Goal: Task Accomplishment & Management: Complete application form

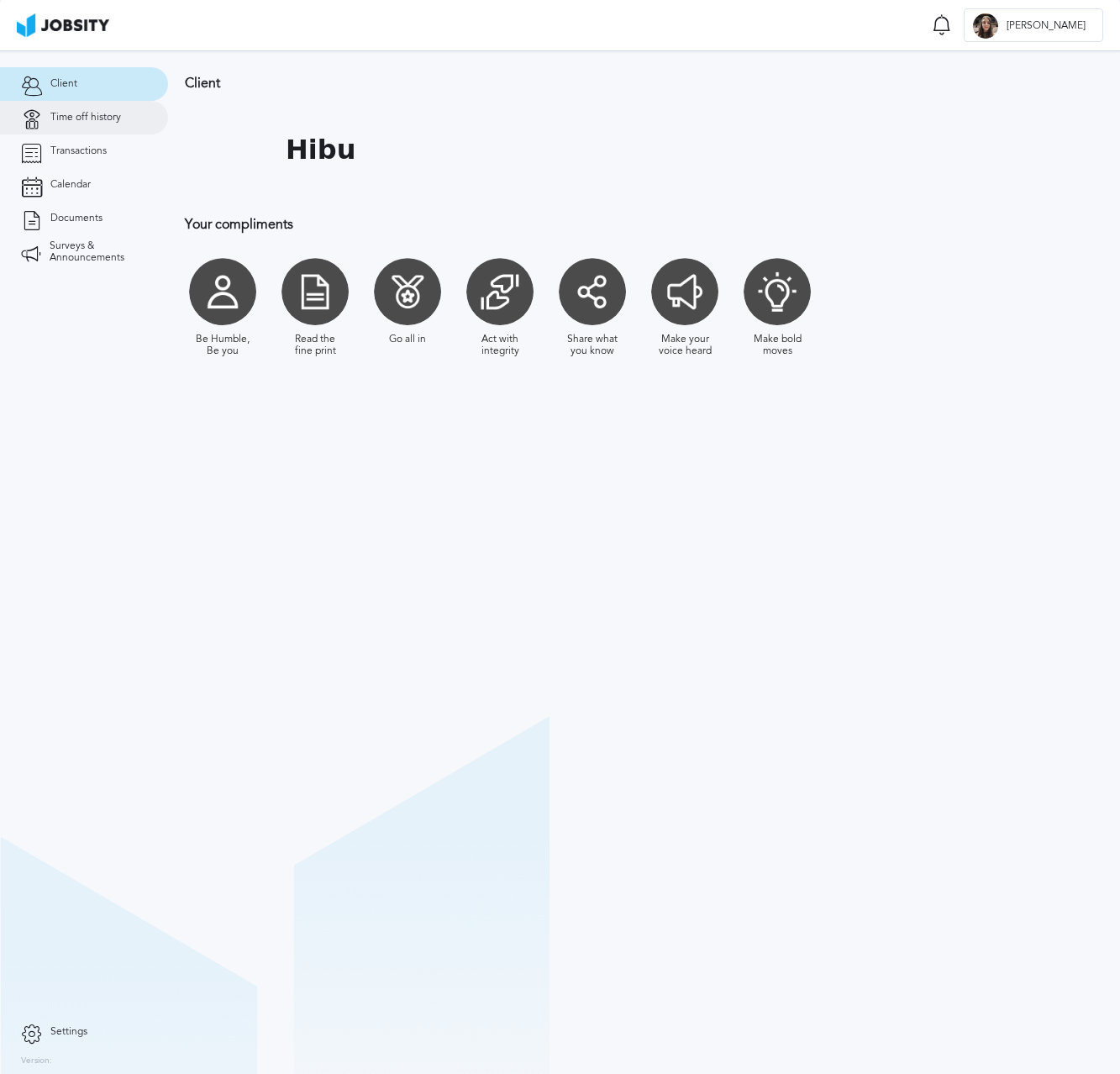
click at [100, 115] on span "Time off history" at bounding box center [85, 117] width 70 height 12
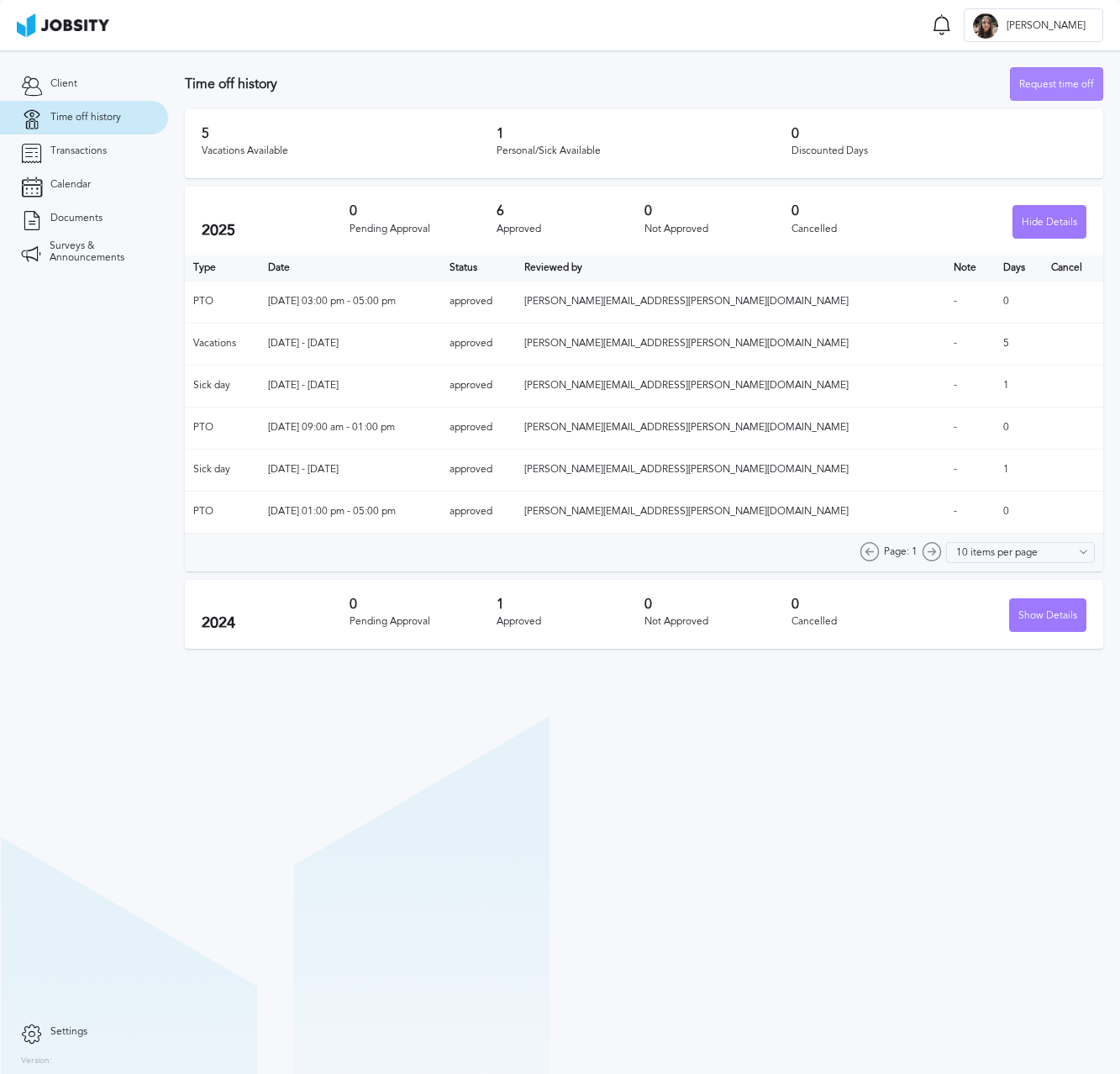
click at [1056, 77] on div "Request time off" at bounding box center [1056, 85] width 92 height 34
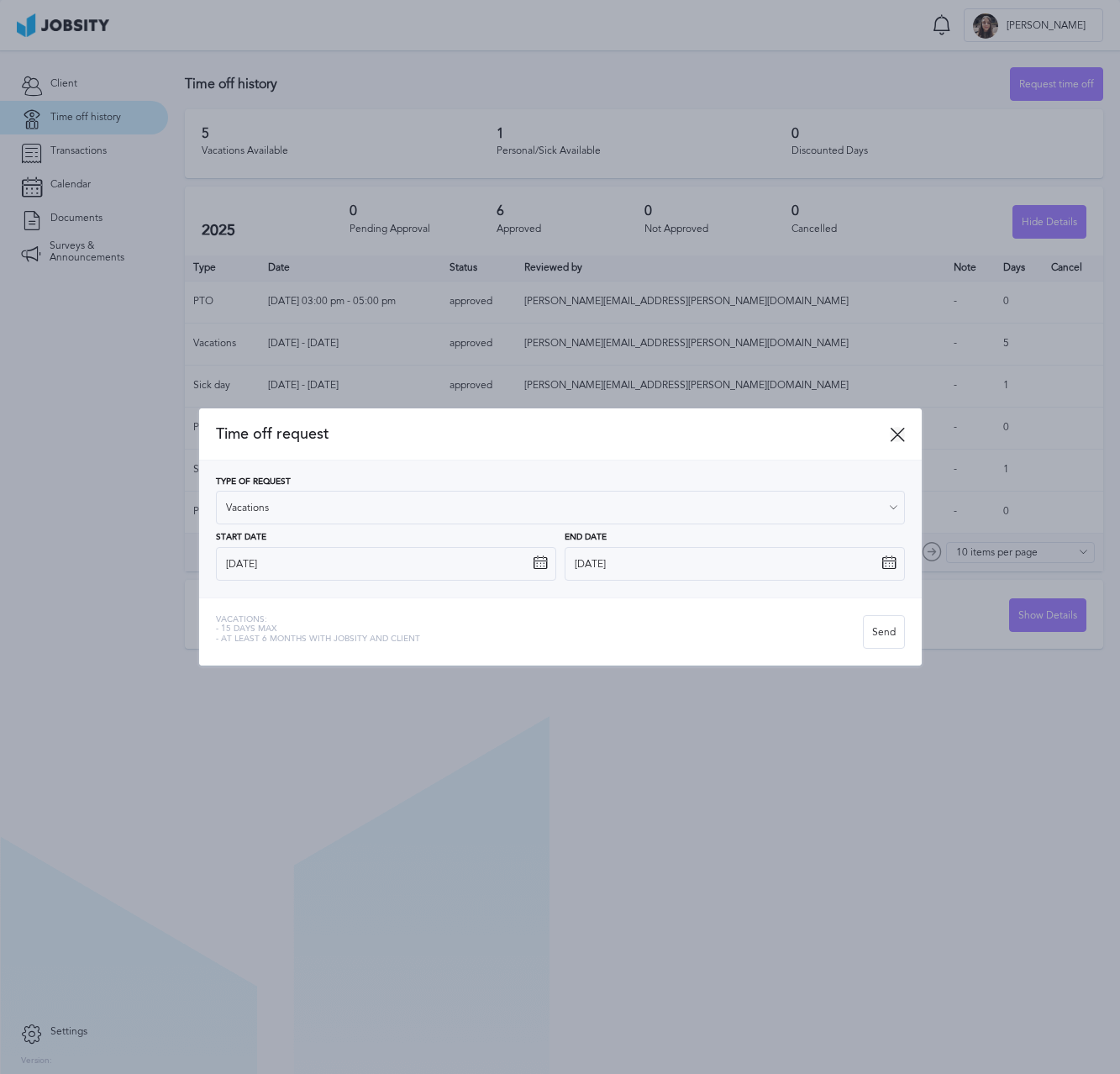
click at [891, 431] on icon at bounding box center [897, 434] width 15 height 15
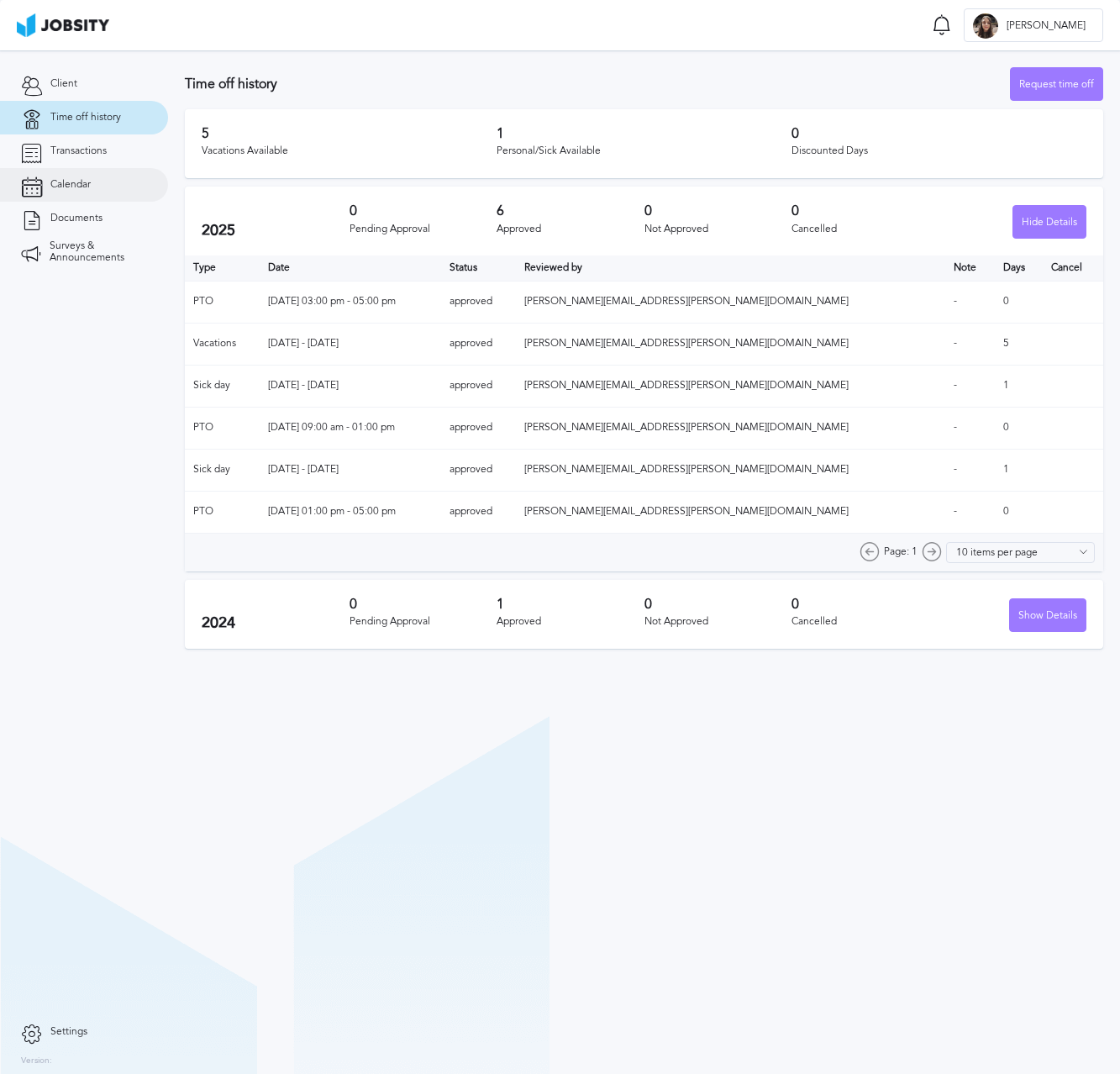
click at [139, 168] on link "Calendar" at bounding box center [83, 185] width 168 height 34
click at [1022, 85] on div "Request time off" at bounding box center [1056, 85] width 92 height 34
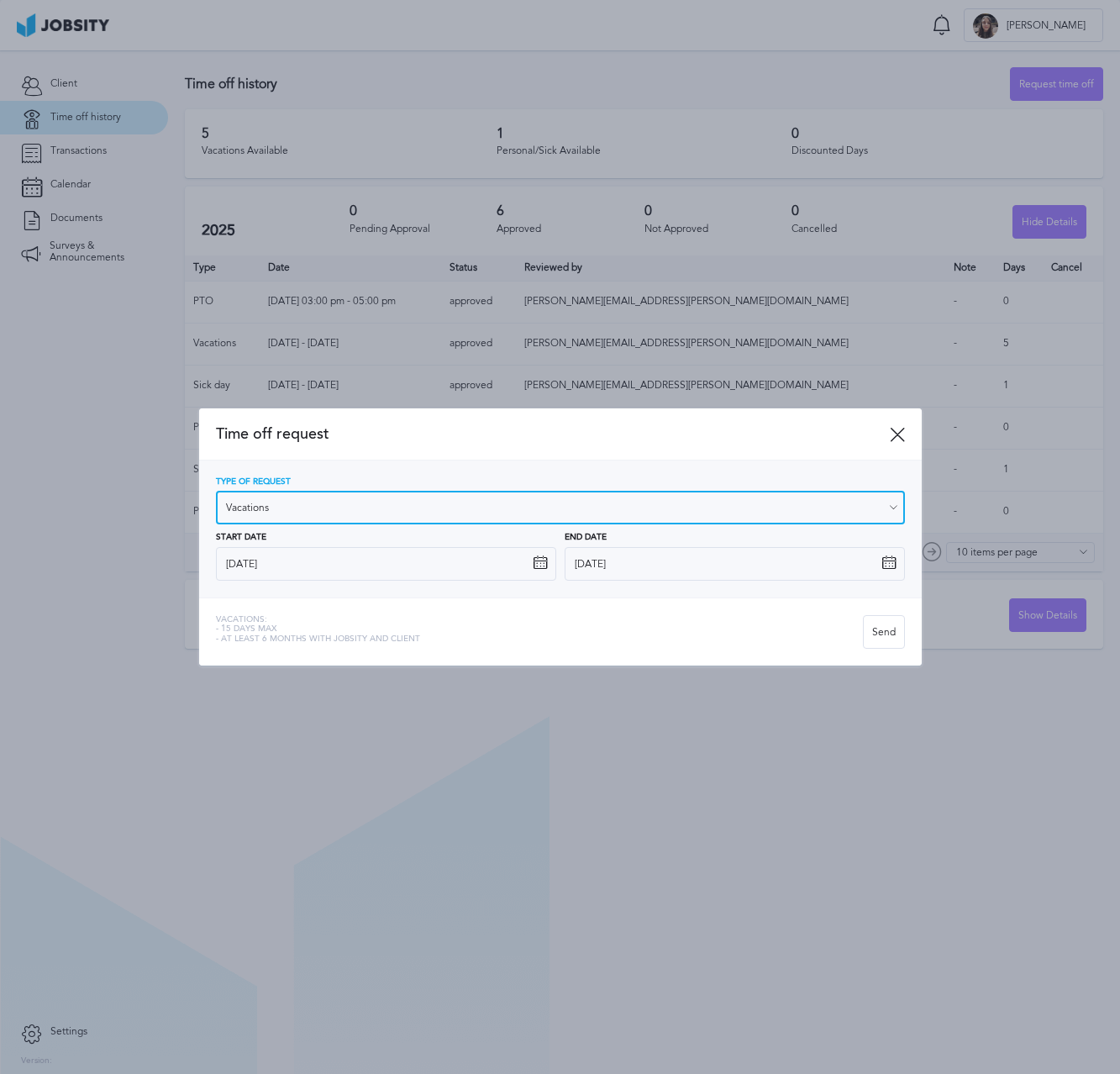
click at [696, 519] on input "Vacations" at bounding box center [560, 507] width 689 height 34
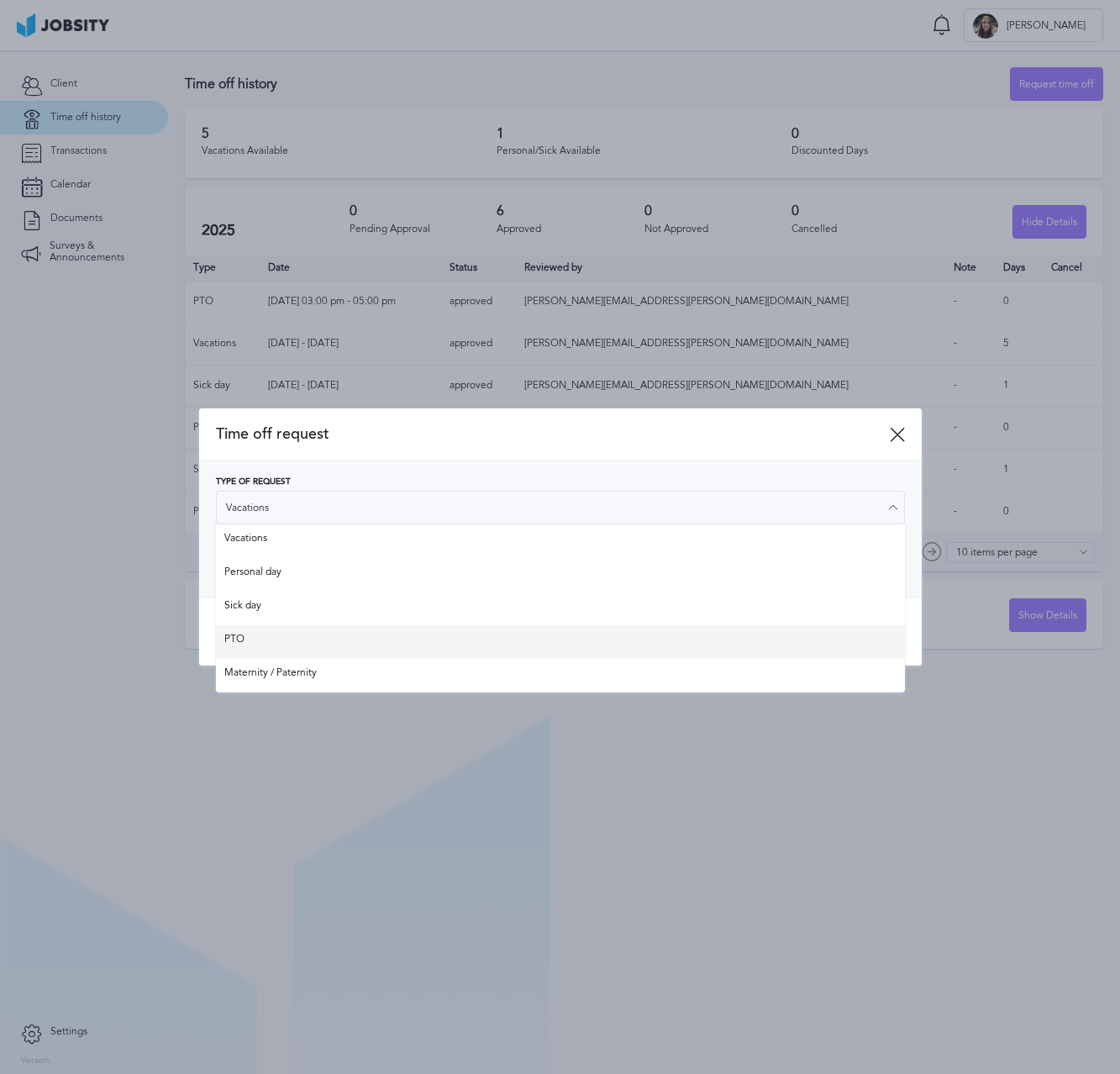
type input "PTO"
click at [505, 632] on div "Time off request Type of Request PTO Vacations Personal day Sick day PTO Matern…" at bounding box center [560, 537] width 722 height 257
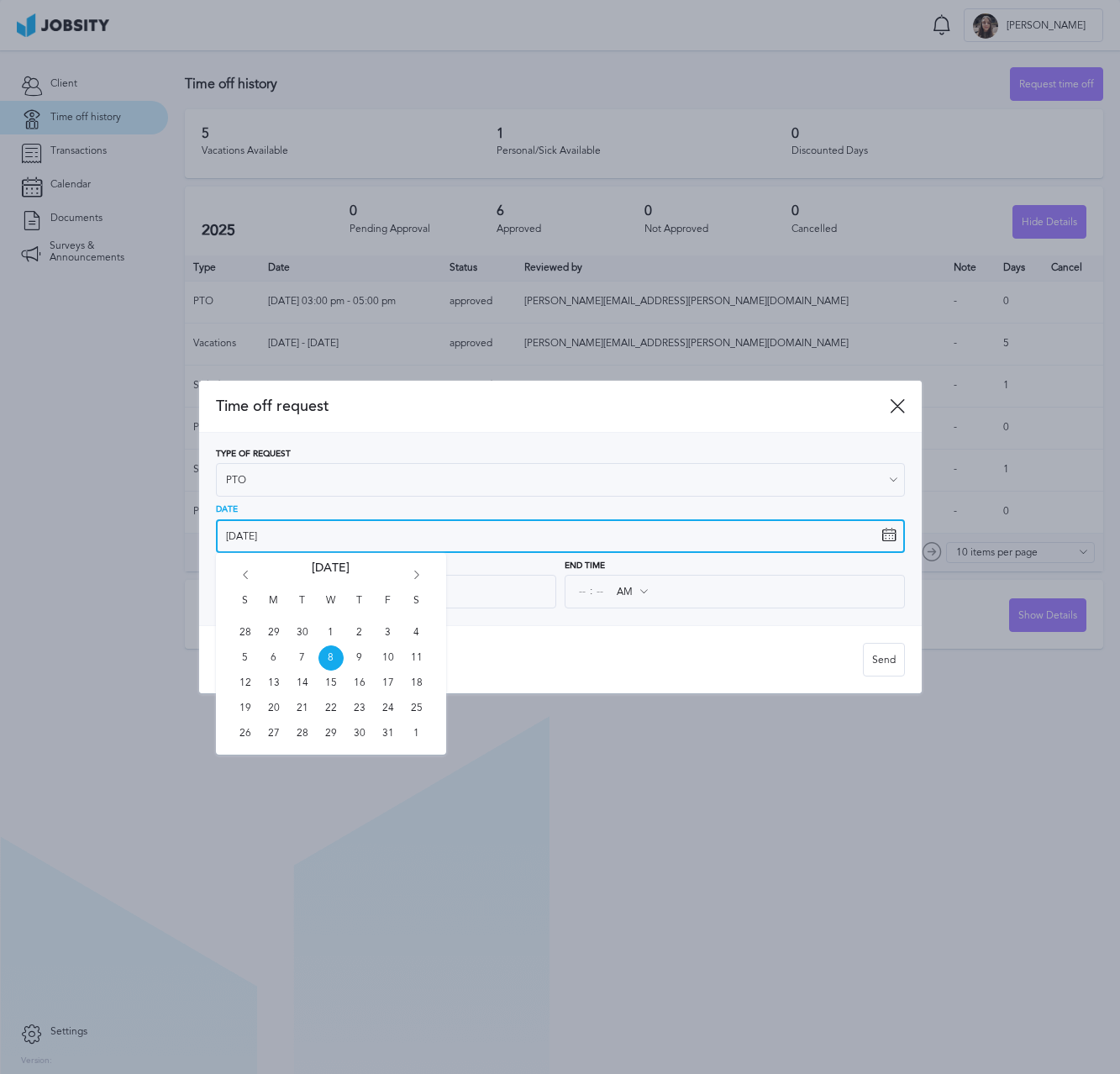
click at [283, 524] on input "[DATE]" at bounding box center [560, 536] width 689 height 34
click at [421, 570] on icon "Go forward 1 month" at bounding box center [416, 578] width 15 height 15
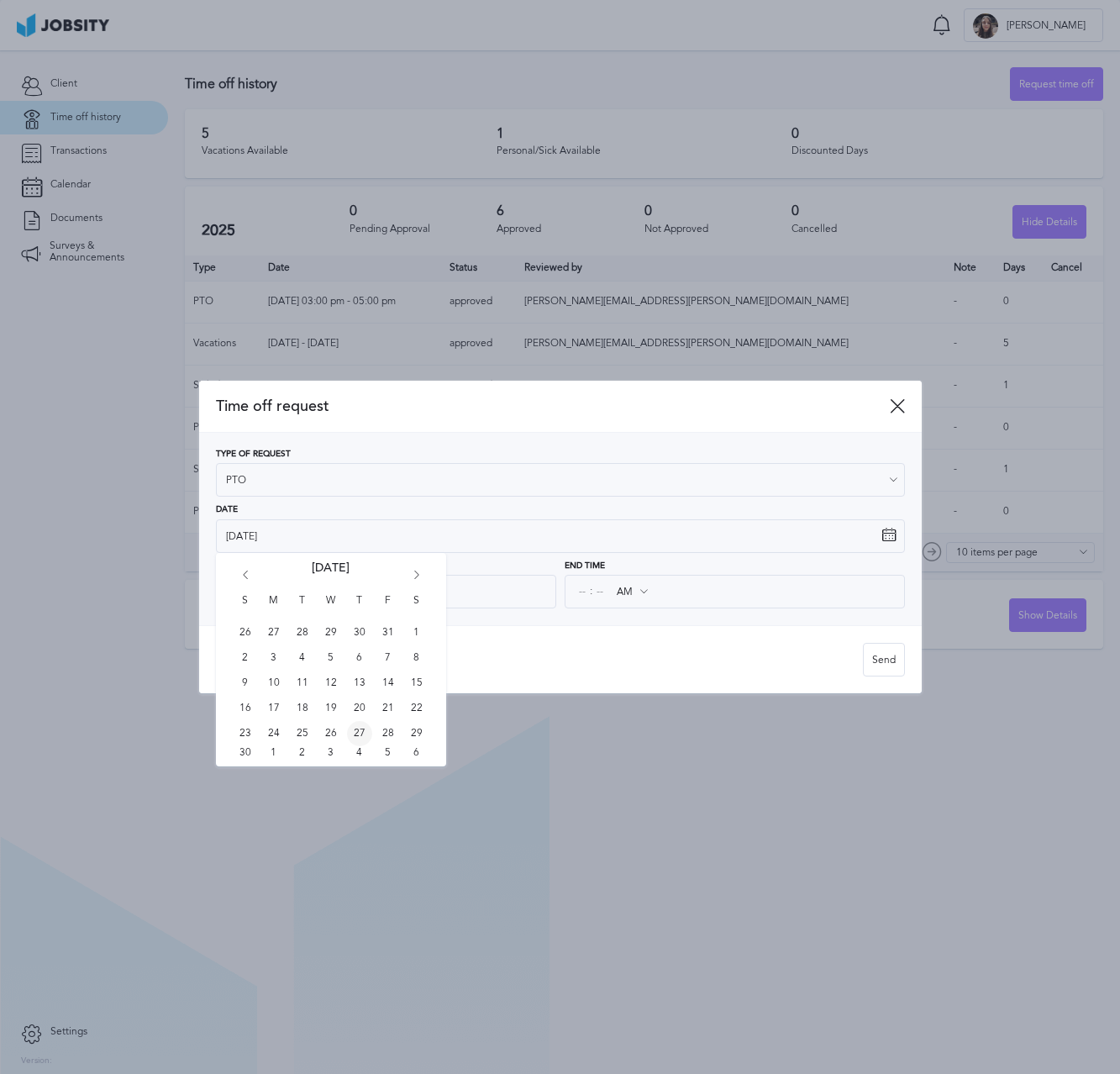
click at [362, 727] on span "27" at bounding box center [359, 733] width 25 height 25
type input "[DATE]"
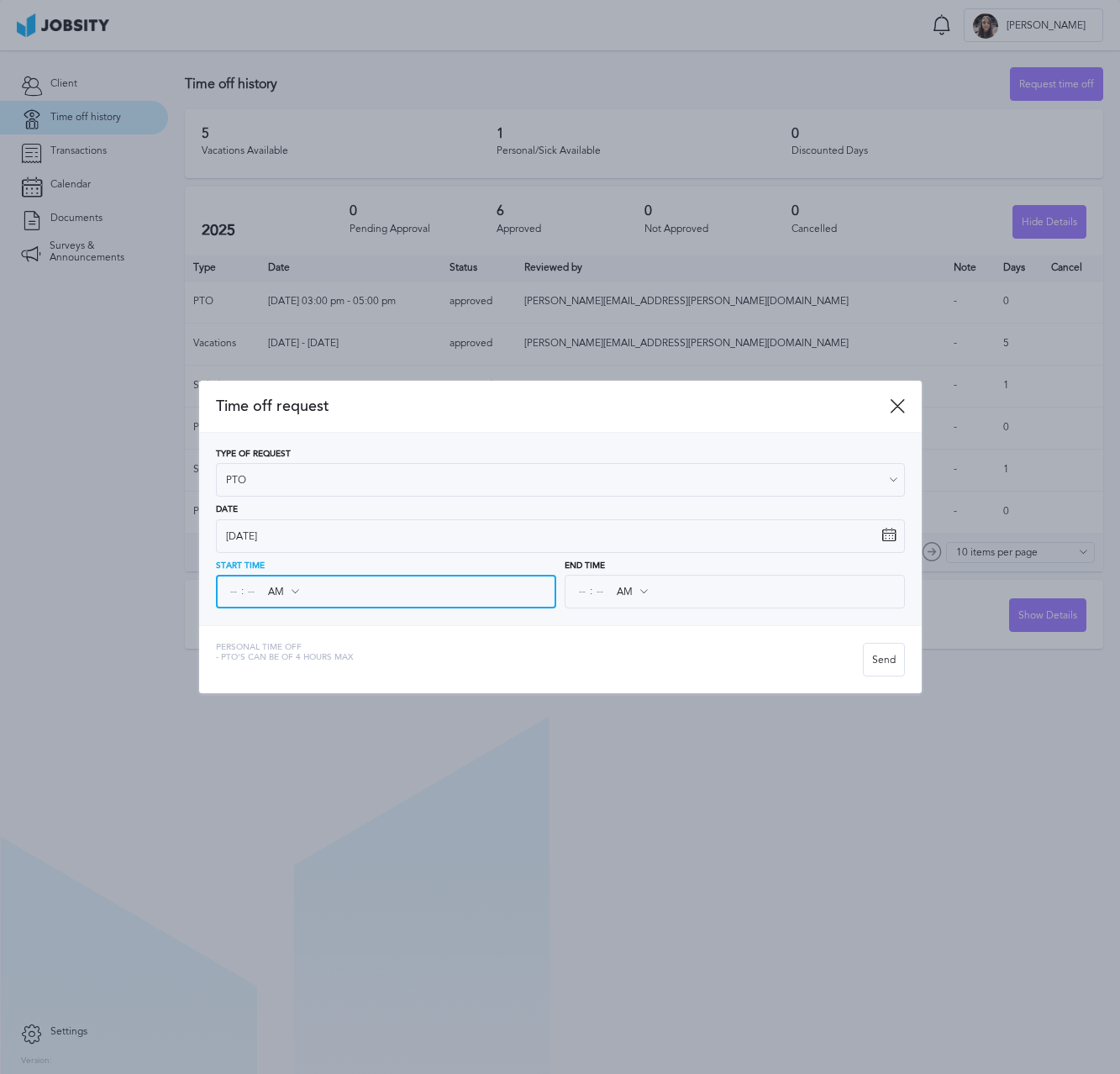
click at [230, 595] on input at bounding box center [234, 591] width 15 height 30
type input "02"
type input "12"
click at [249, 592] on input at bounding box center [251, 591] width 15 height 30
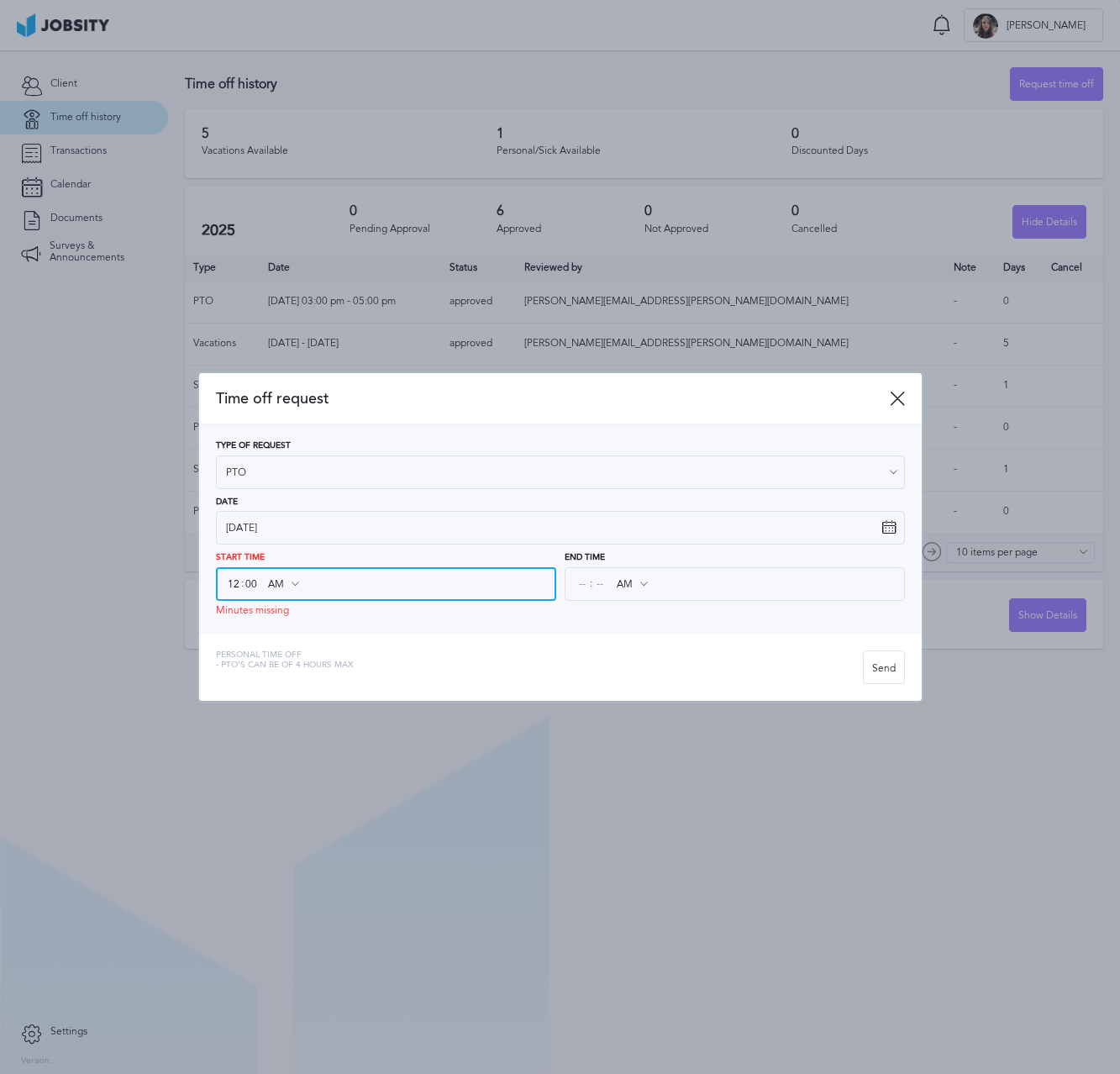
type input "00"
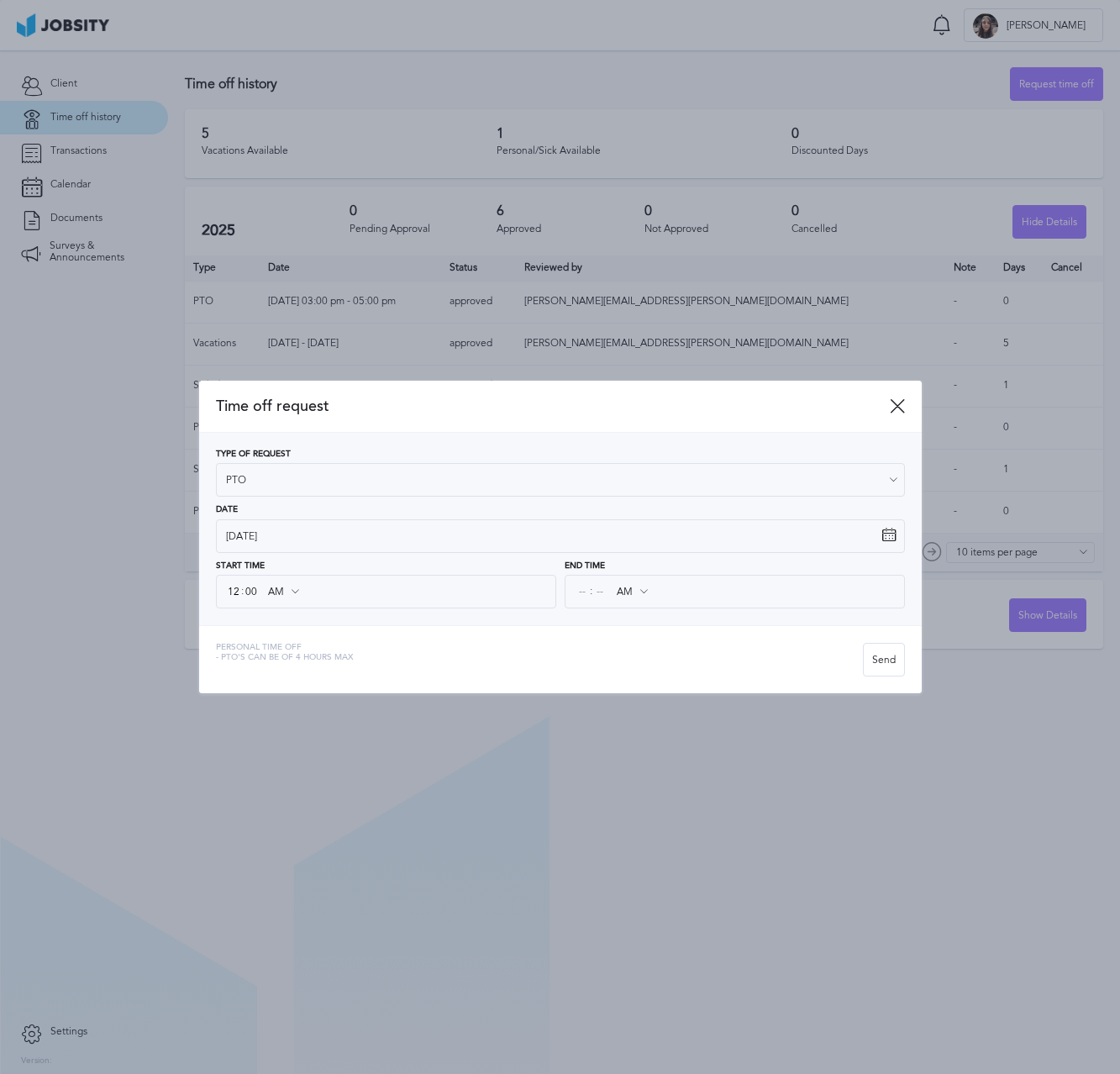
click at [420, 651] on div "Personal Time Off - PTO's can be of 4 hours max" at bounding box center [539, 659] width 647 height 34
click at [576, 586] on input at bounding box center [583, 591] width 15 height 30
click at [624, 582] on input "AM" at bounding box center [632, 591] width 49 height 30
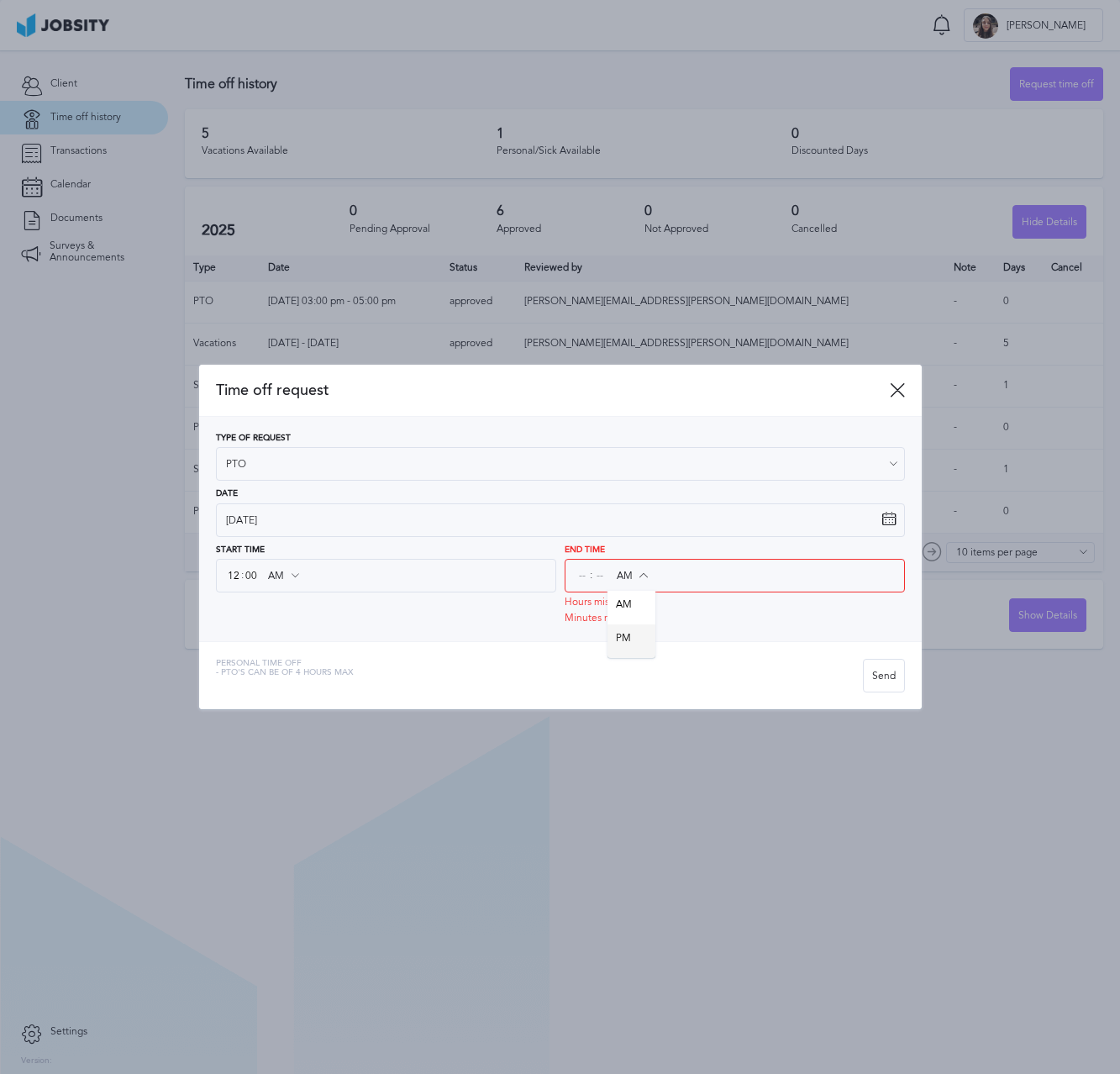
type input "PM"
click at [648, 628] on div "Type of Request PTO Vacations Personal day Sick day PTO Maternity / Paternity D…" at bounding box center [560, 528] width 722 height 224
click at [578, 578] on input at bounding box center [583, 575] width 15 height 30
type input "05"
click at [598, 566] on div "End Time 05 : PM AM PM Hours missing Minutes missing" at bounding box center [734, 584] width 341 height 79
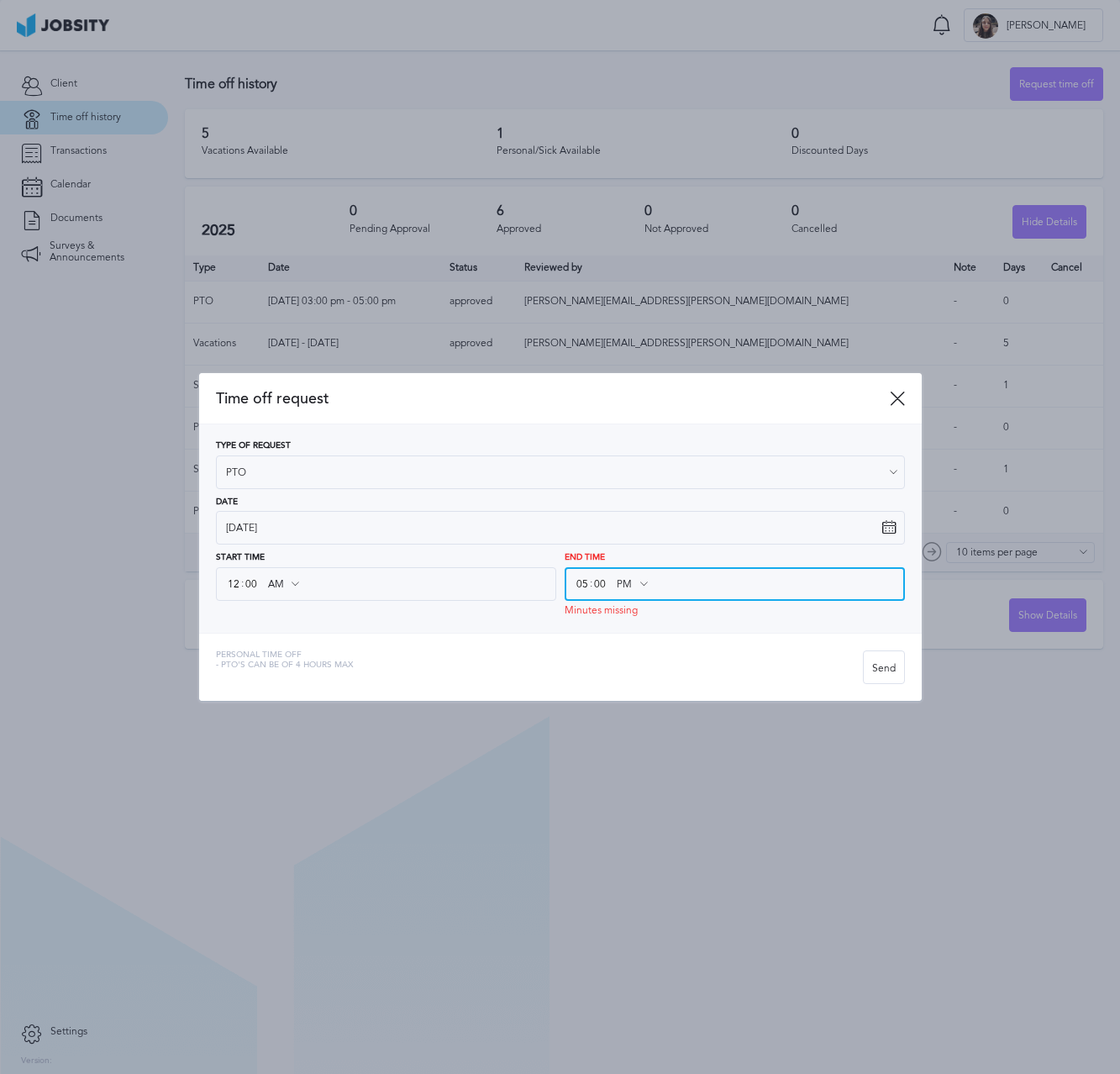
type input "00"
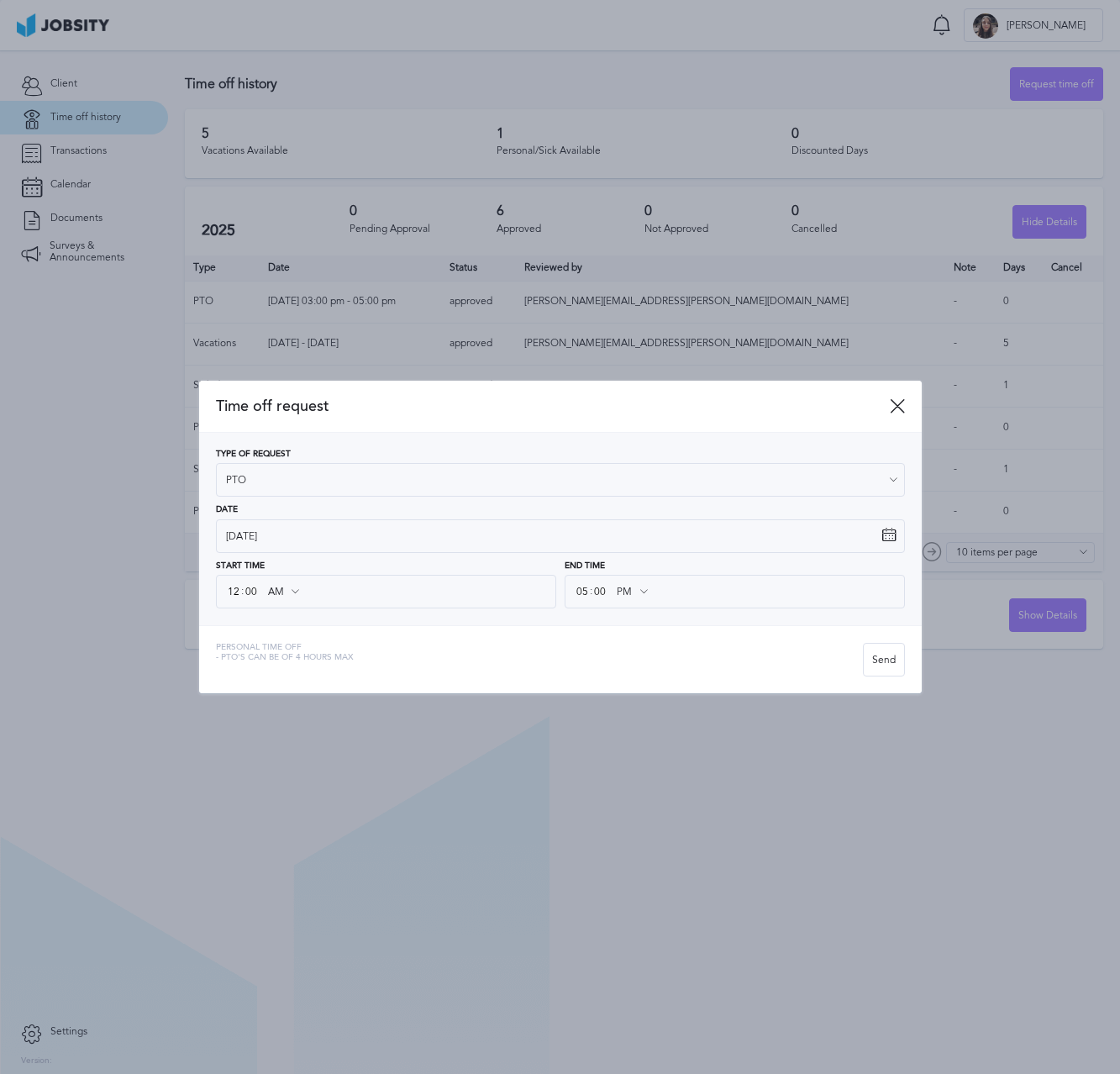
click at [565, 656] on div "Personal Time Off - PTO's can be of 4 hours max" at bounding box center [539, 659] width 647 height 34
click at [316, 646] on span "Personal Time Off" at bounding box center [284, 647] width 137 height 10
click at [239, 591] on input "12" at bounding box center [234, 591] width 15 height 30
type input "03"
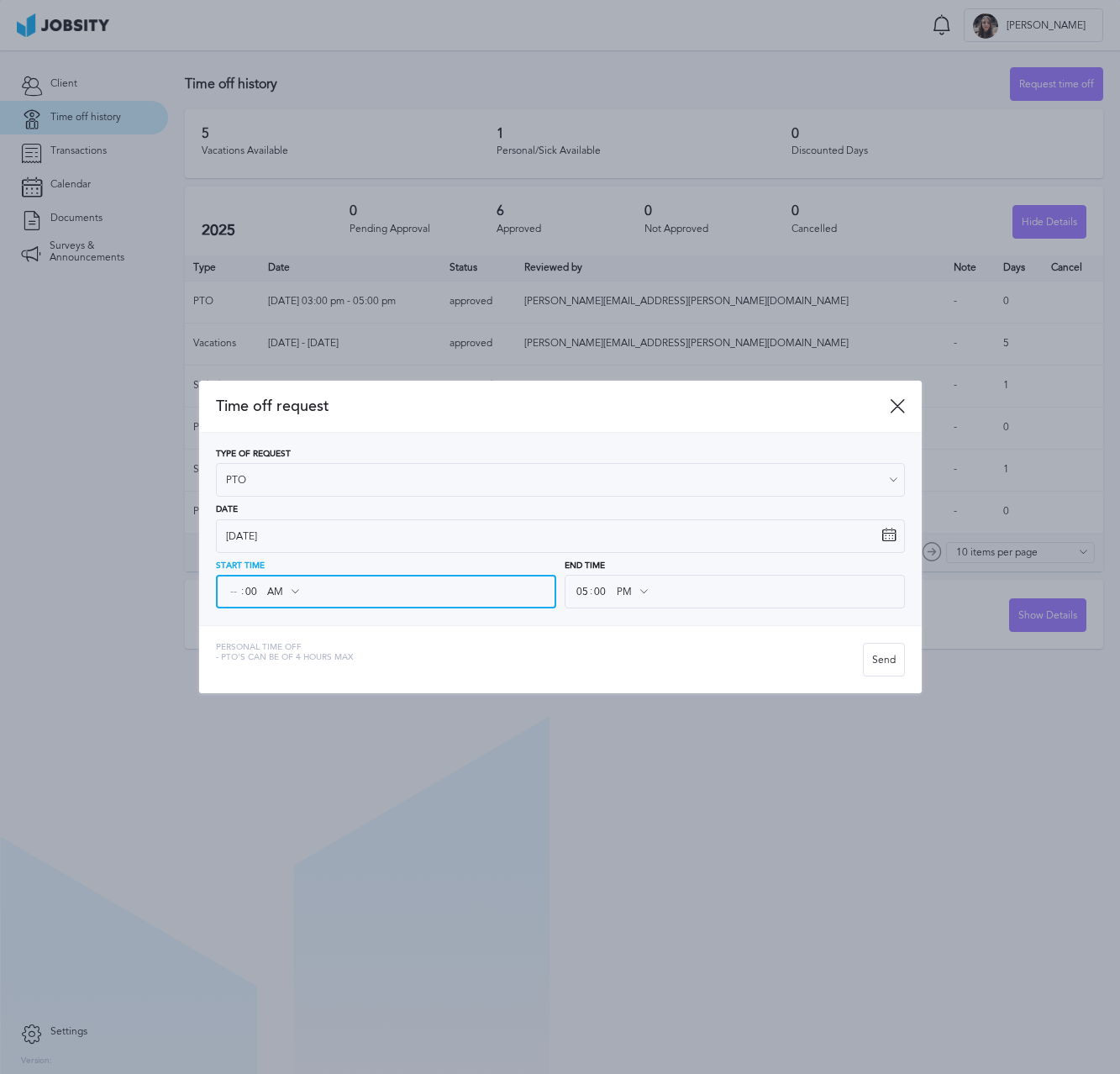
click at [286, 594] on input "AM" at bounding box center [283, 591] width 49 height 30
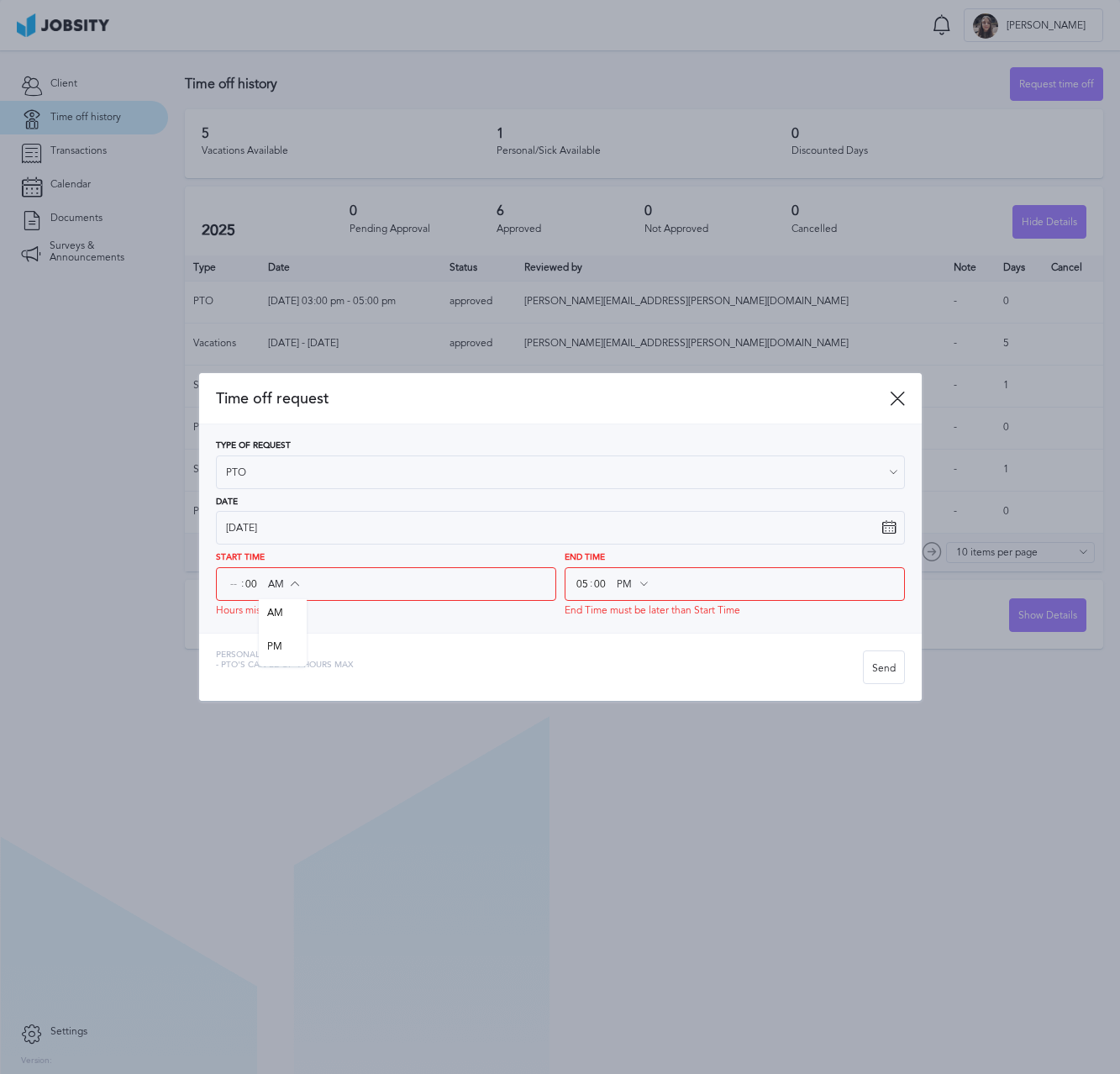
type input "PM"
click at [289, 638] on div "Time off request Type of Request PTO Vacations Personal day Sick day PTO Matern…" at bounding box center [560, 537] width 722 height 328
click at [227, 588] on input at bounding box center [234, 583] width 15 height 30
type input "01"
click at [339, 628] on div "Time off request Type of Request PTO Vacations Personal day Sick day PTO Matern…" at bounding box center [560, 537] width 722 height 328
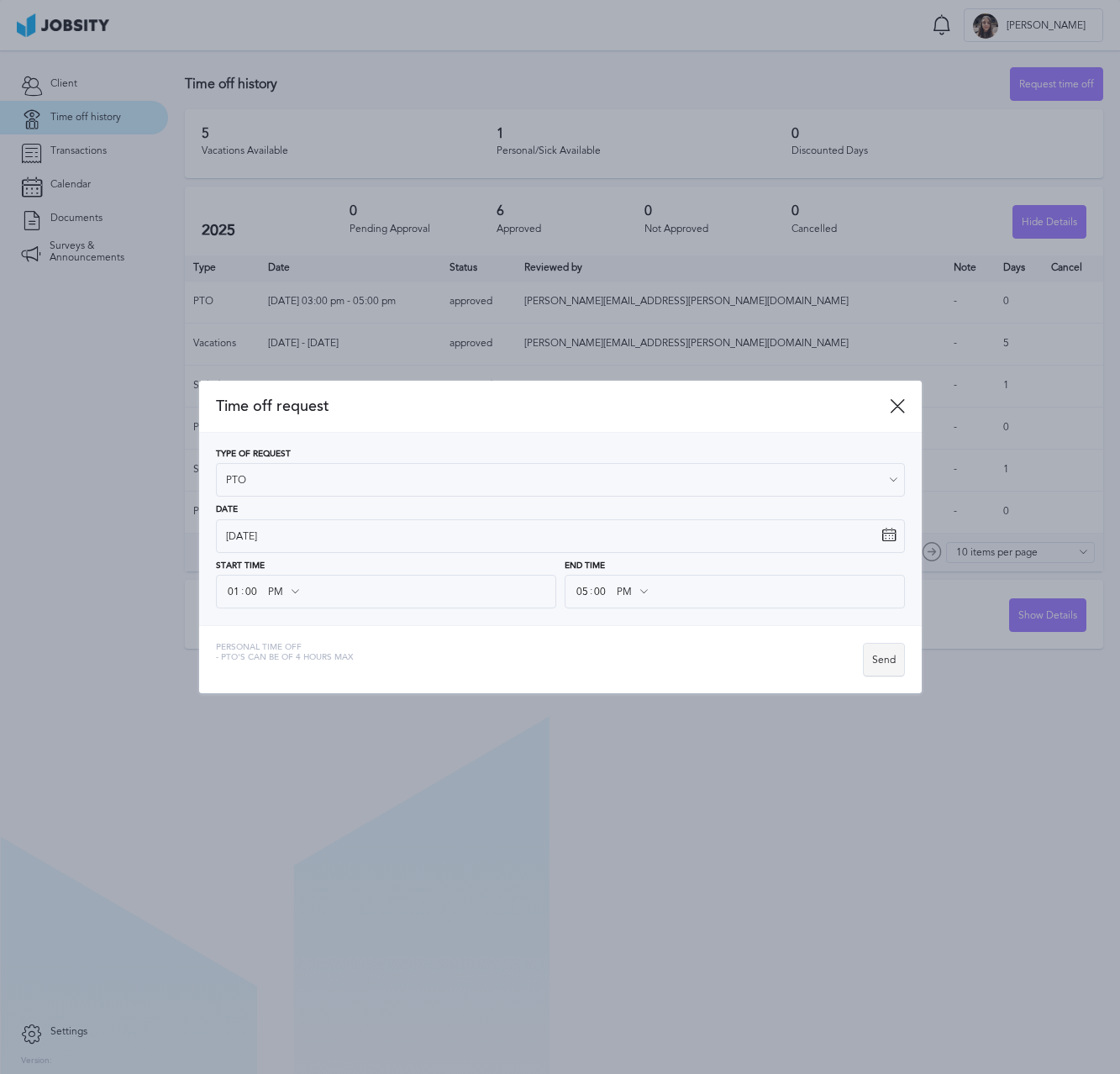
click at [897, 656] on div "Send" at bounding box center [884, 660] width 40 height 34
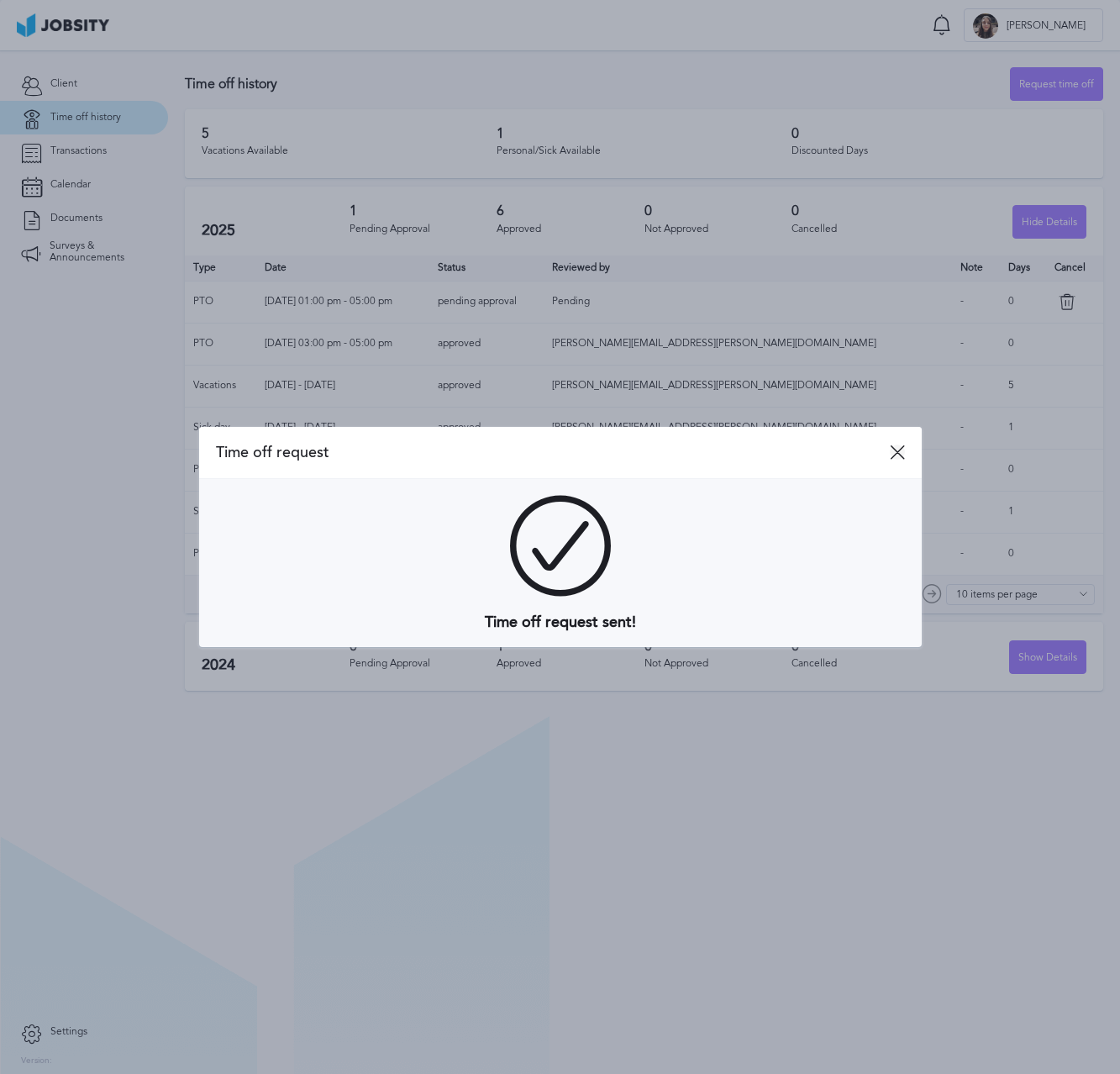
click at [899, 452] on icon at bounding box center [897, 452] width 15 height 15
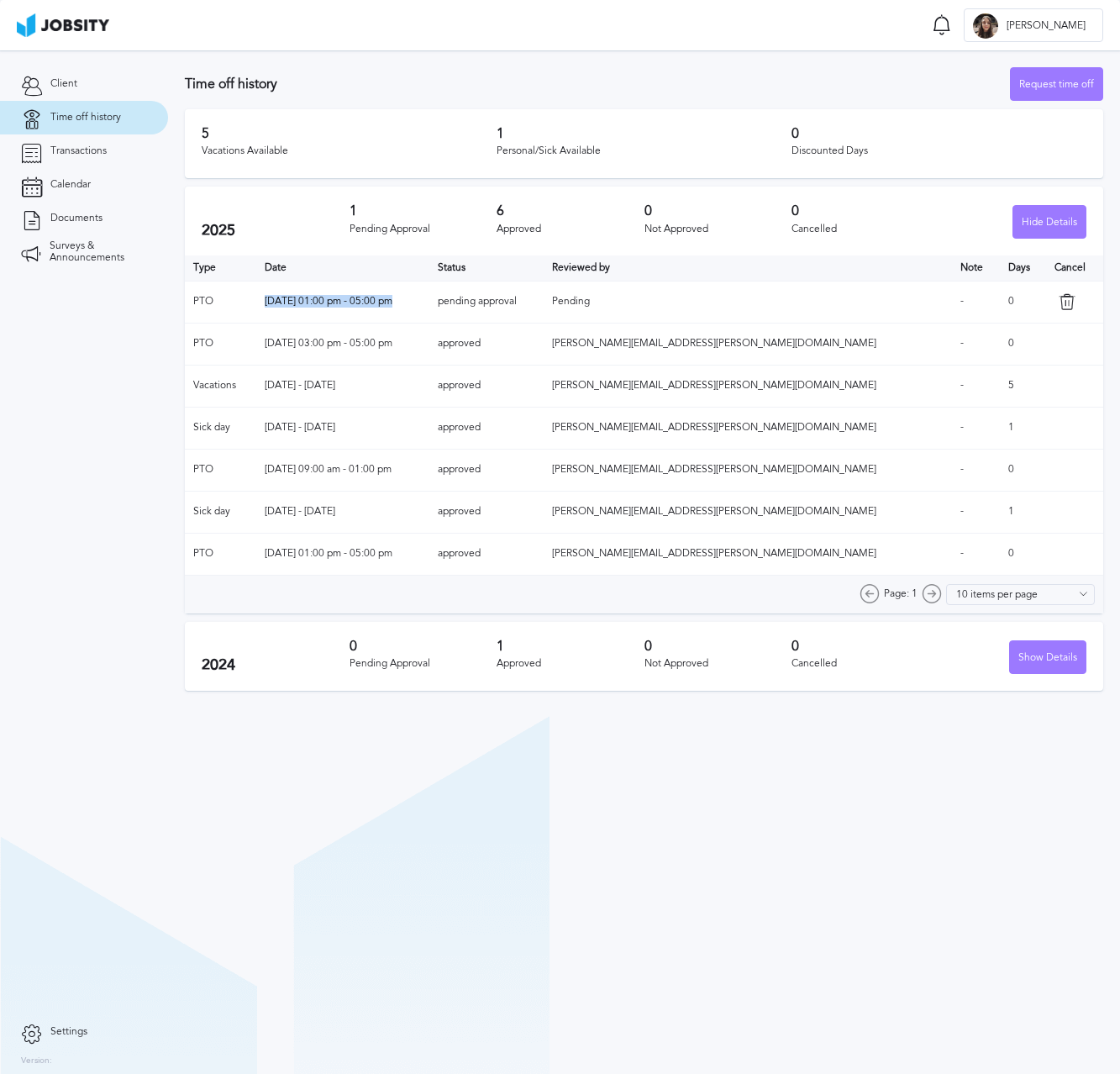
drag, startPoint x: 292, startPoint y: 299, endPoint x: 434, endPoint y: 297, distance: 142.0
click at [430, 297] on td "[DATE] 01:00 pm - 05:00 pm" at bounding box center [342, 301] width 173 height 42
click at [1059, 80] on div "Request time off" at bounding box center [1056, 85] width 92 height 34
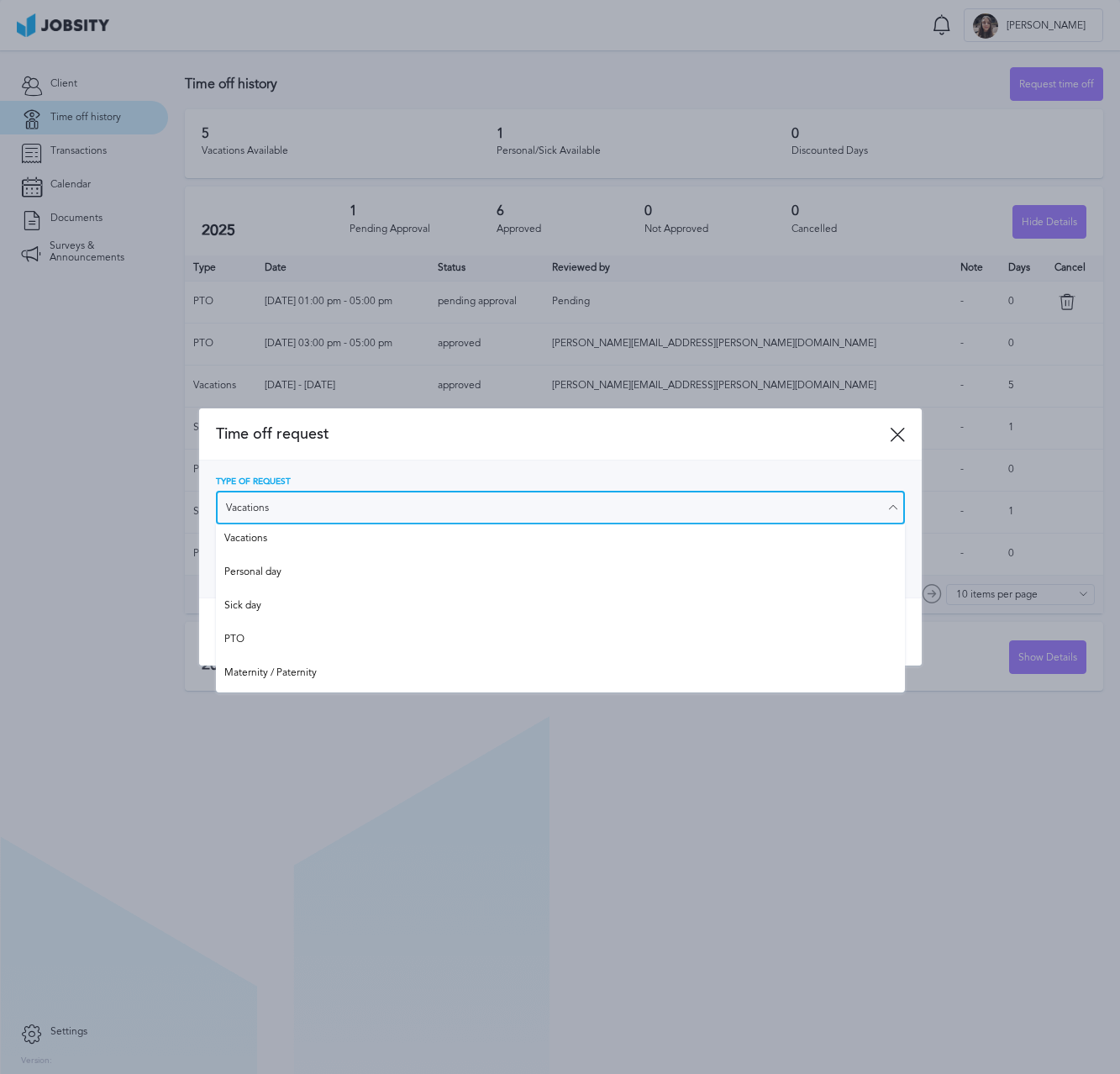
click at [366, 498] on input "Vacations" at bounding box center [560, 507] width 689 height 34
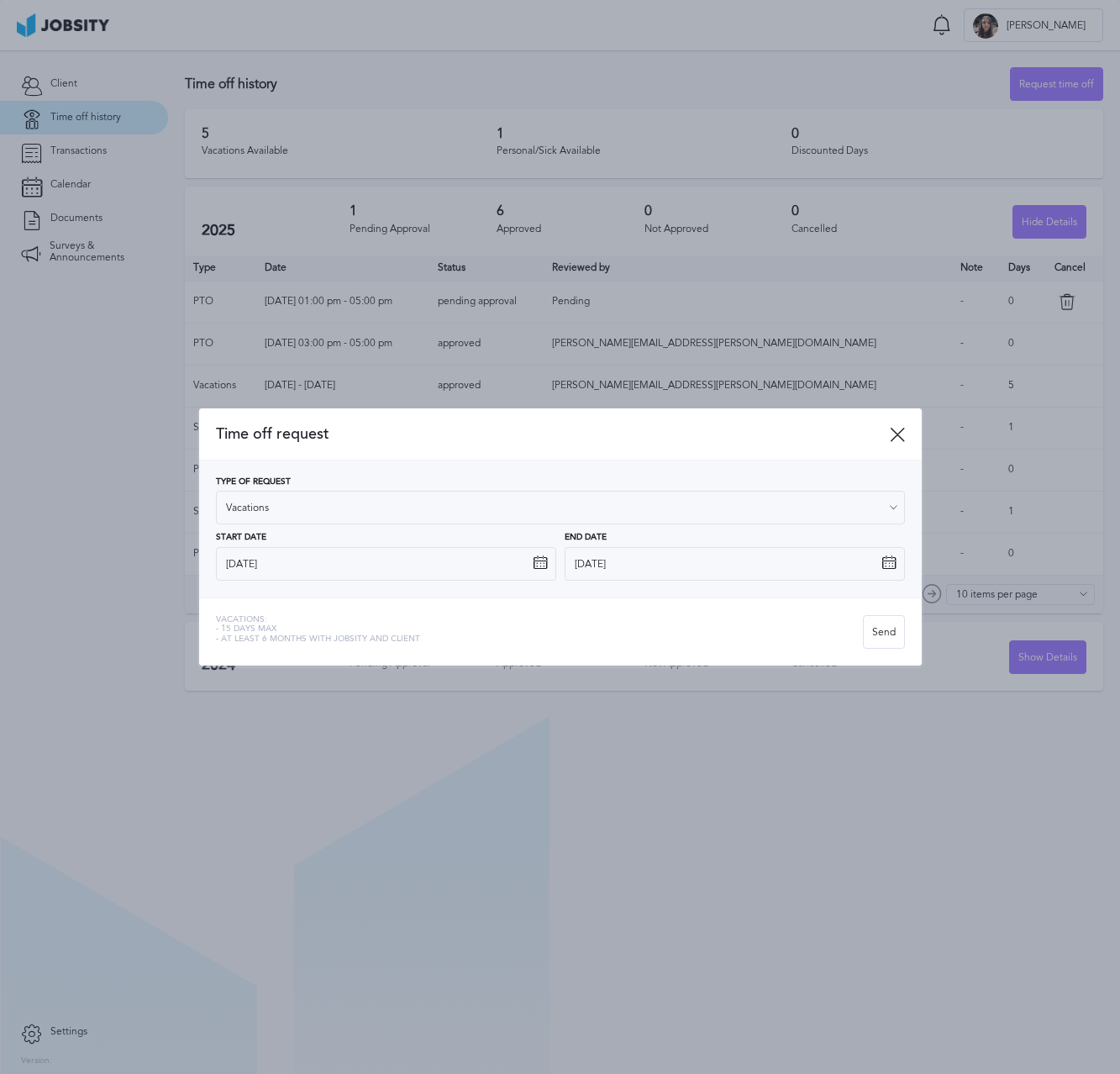
click at [254, 463] on div "Type of Request Vacations Vacations Personal day Sick day PTO Maternity / Pater…" at bounding box center [560, 529] width 722 height 137
click at [544, 567] on icon at bounding box center [540, 563] width 15 height 15
click at [540, 563] on icon at bounding box center [540, 563] width 15 height 15
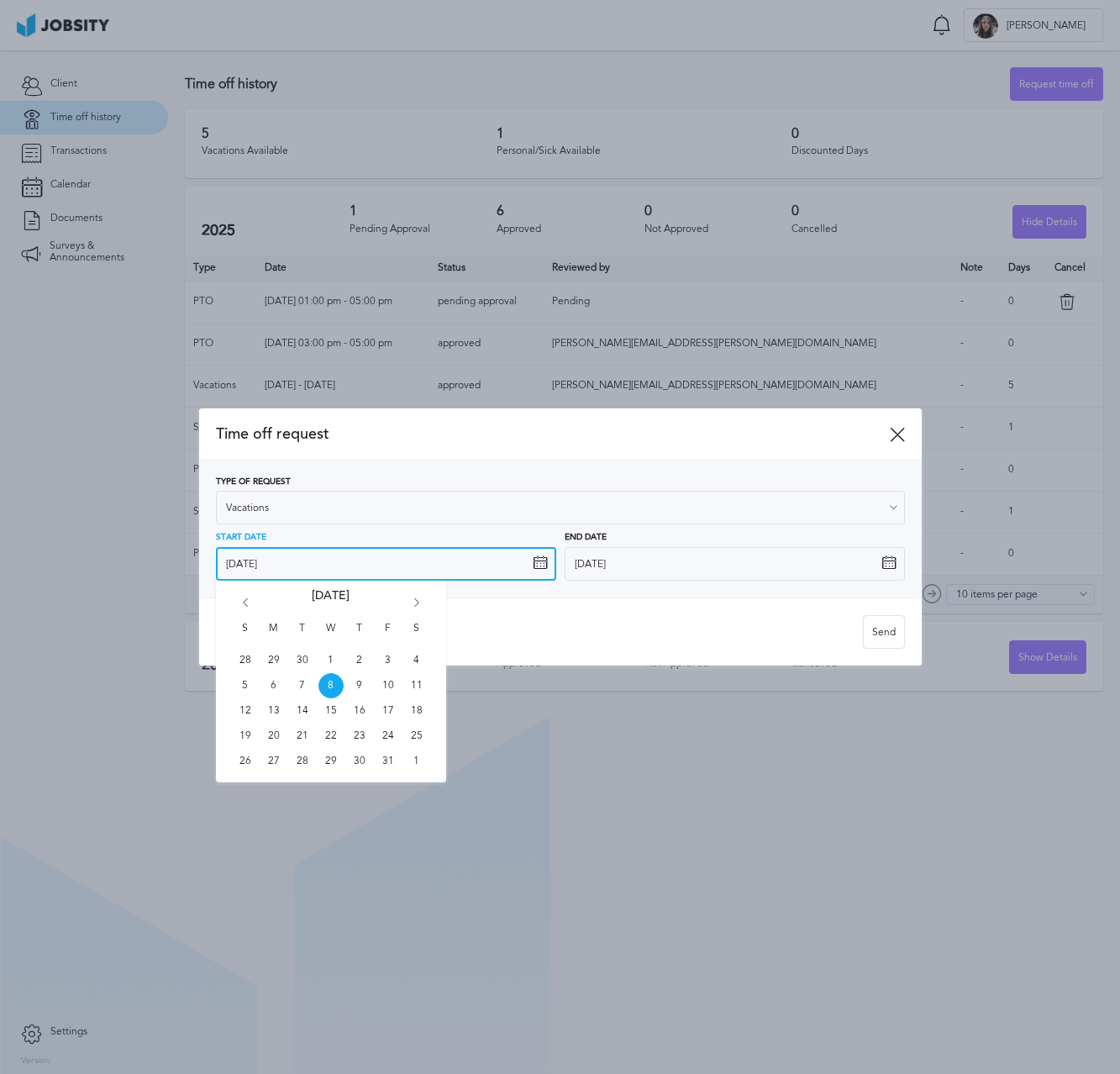
click at [497, 552] on input "[DATE]" at bounding box center [386, 564] width 341 height 34
click at [417, 606] on icon "Go forward 1 month" at bounding box center [416, 606] width 15 height 15
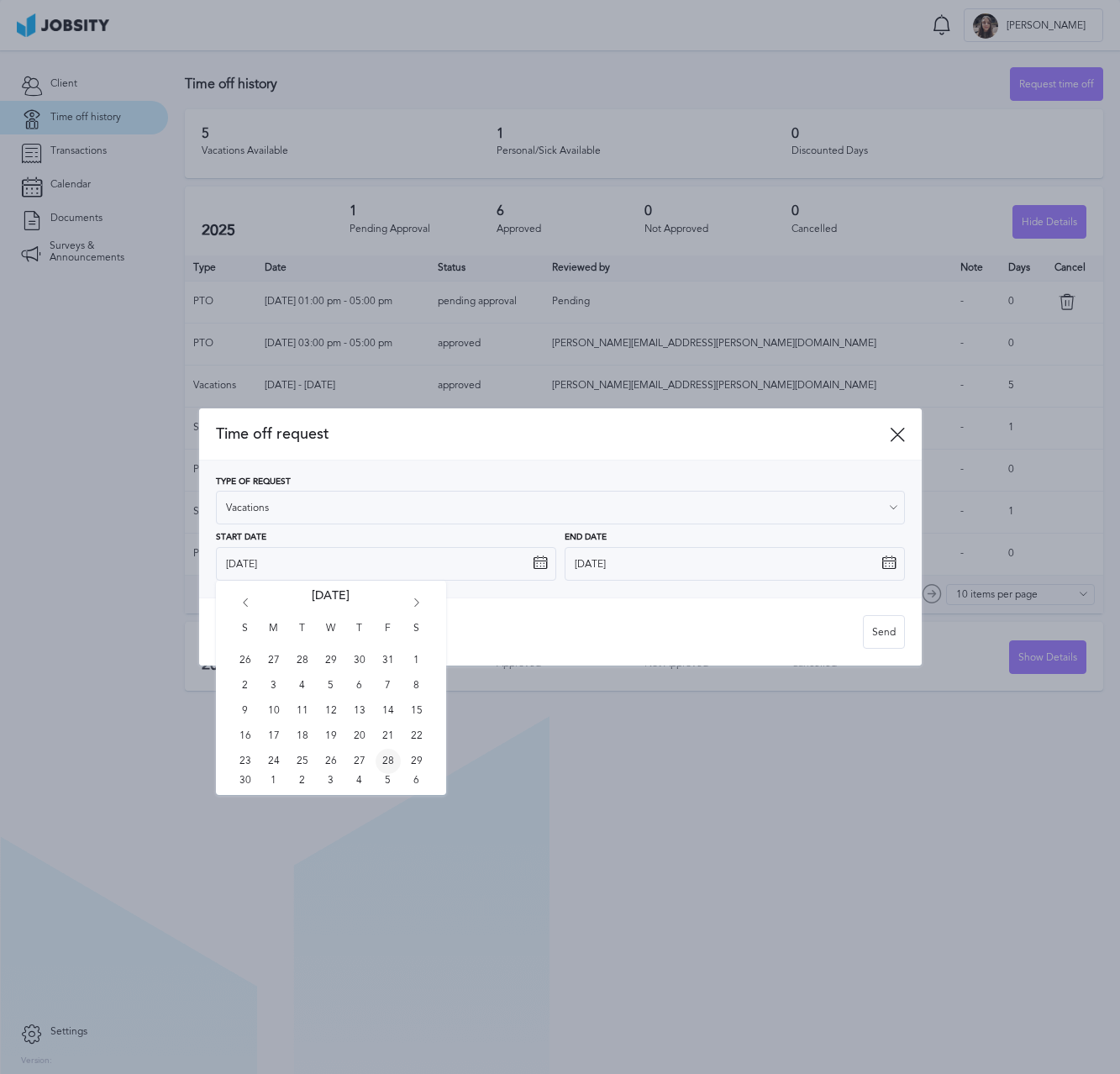
click at [394, 761] on span "28" at bounding box center [387, 761] width 25 height 25
type input "[DATE]"
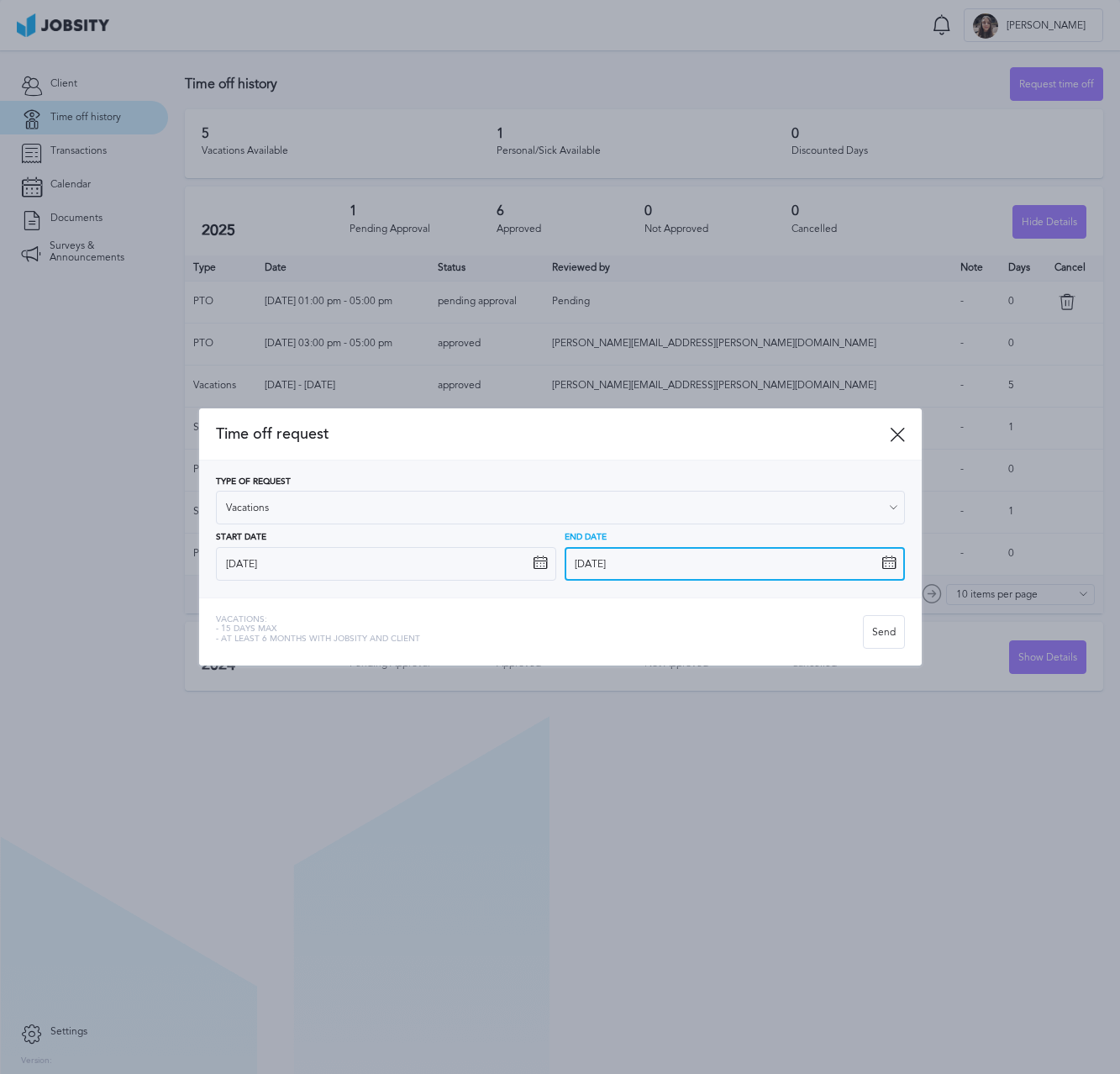
click at [882, 572] on input "[DATE]" at bounding box center [734, 564] width 341 height 34
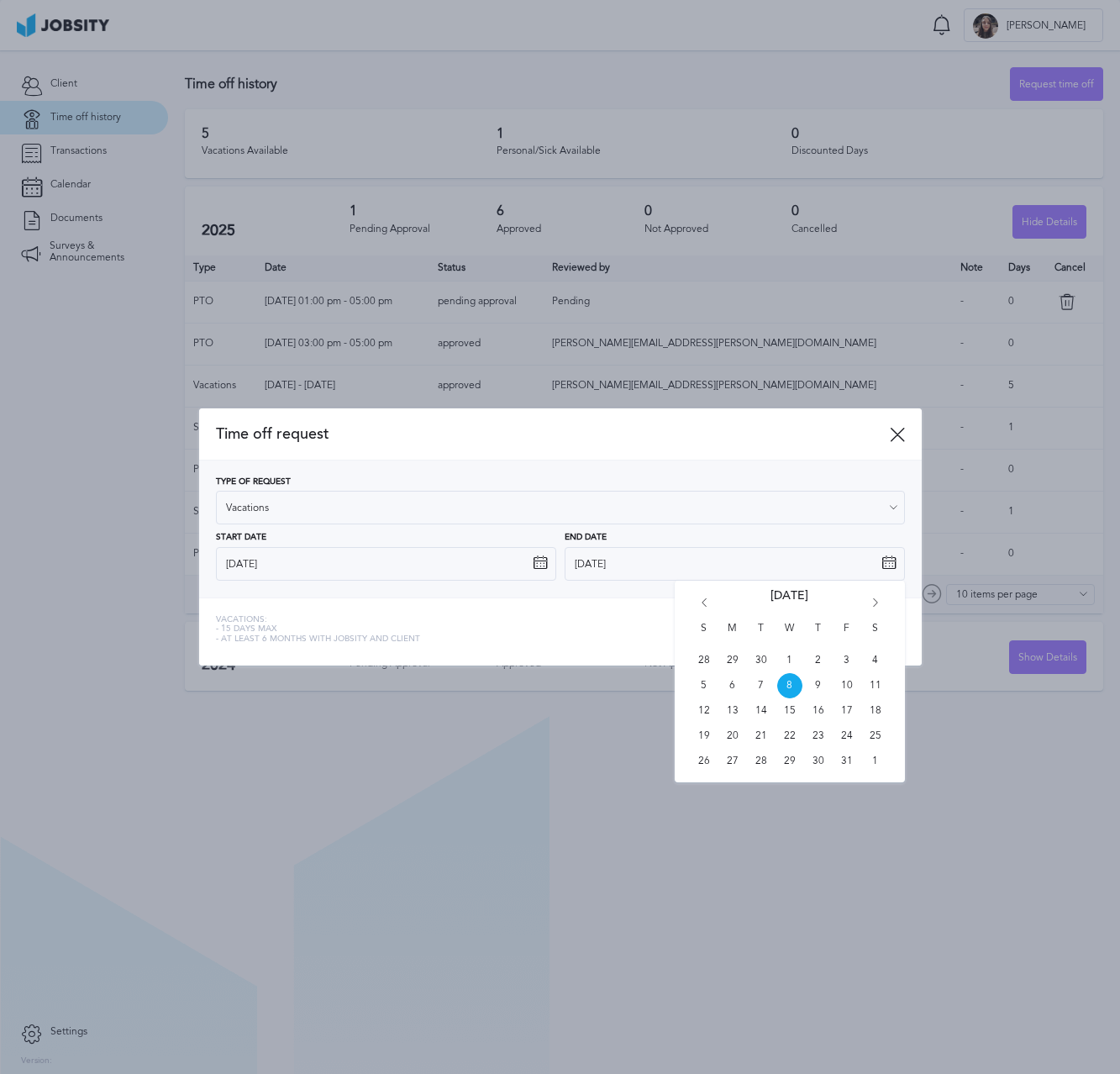
click at [881, 598] on icon "Go forward 1 month" at bounding box center [875, 606] width 15 height 15
click at [824, 760] on span "27" at bounding box center [818, 761] width 25 height 25
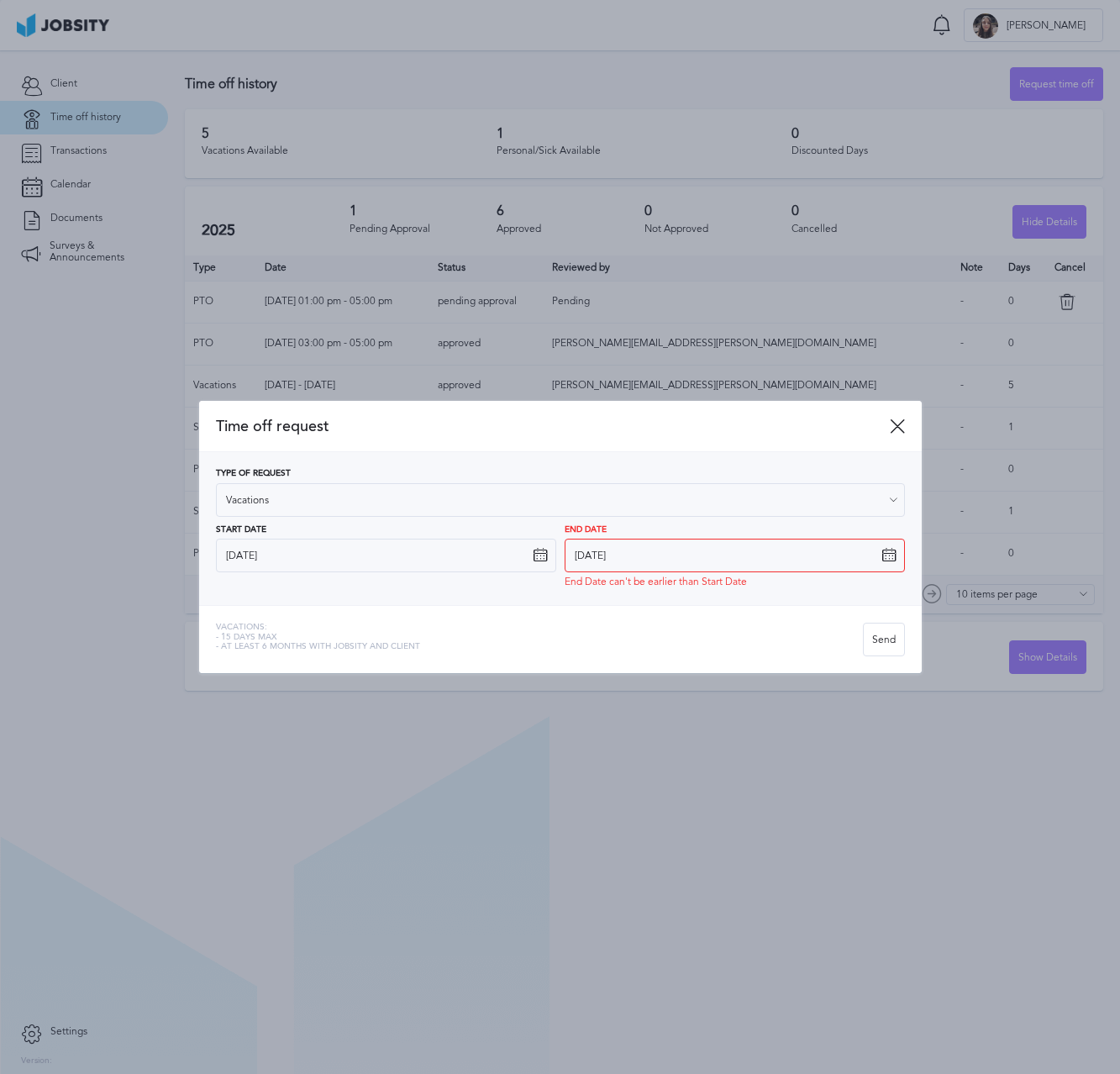
click at [882, 560] on icon at bounding box center [889, 555] width 15 height 15
click at [897, 554] on input "[DATE]" at bounding box center [734, 555] width 341 height 34
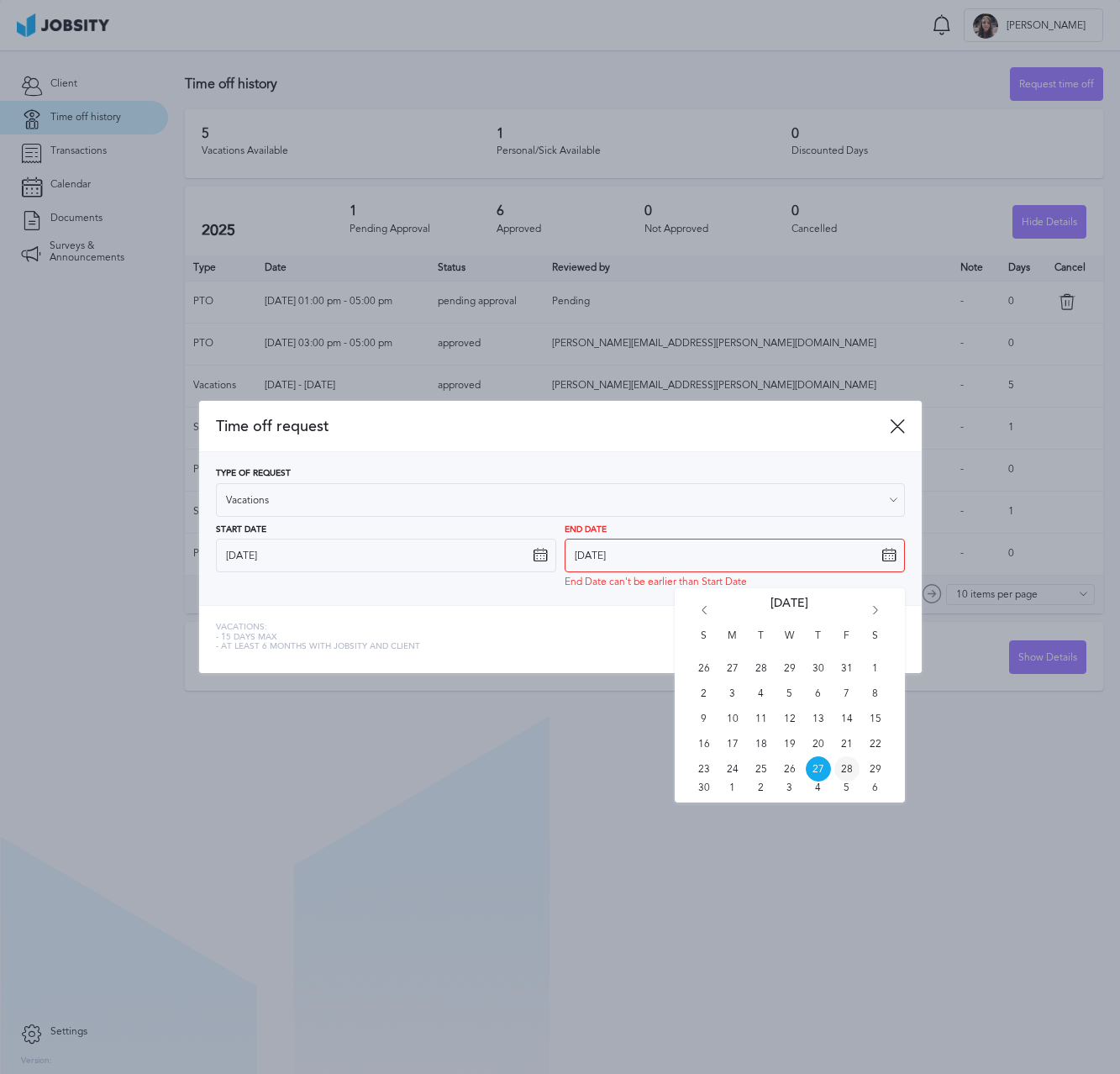
click at [843, 771] on span "28" at bounding box center [846, 768] width 25 height 25
type input "[DATE]"
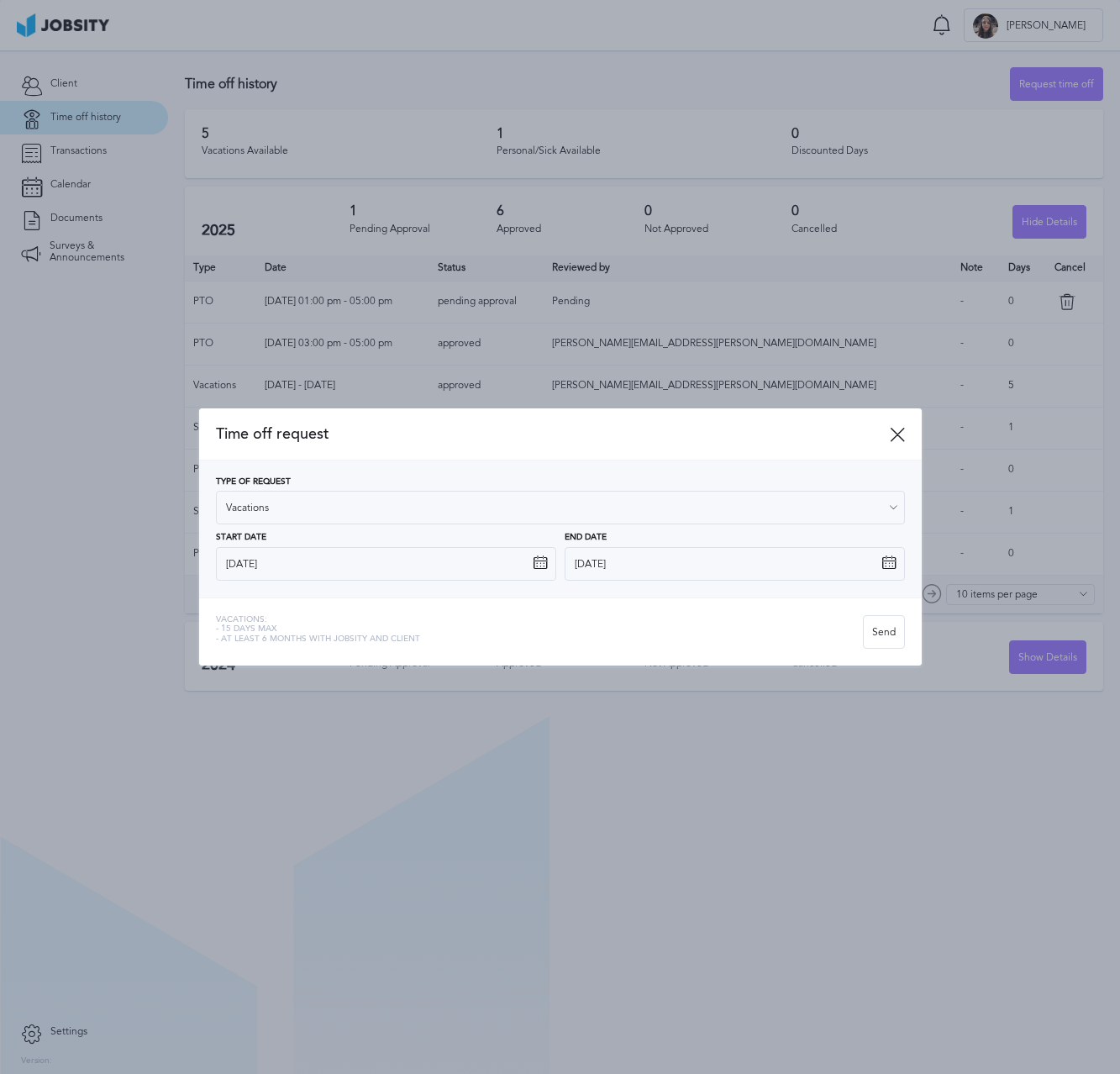
click at [634, 609] on div "Vacations: - 15 days max - At least 6 months with jobsity and client Send" at bounding box center [560, 631] width 722 height 68
click at [888, 567] on icon at bounding box center [889, 563] width 15 height 15
click at [875, 567] on input "[DATE]" at bounding box center [734, 564] width 341 height 34
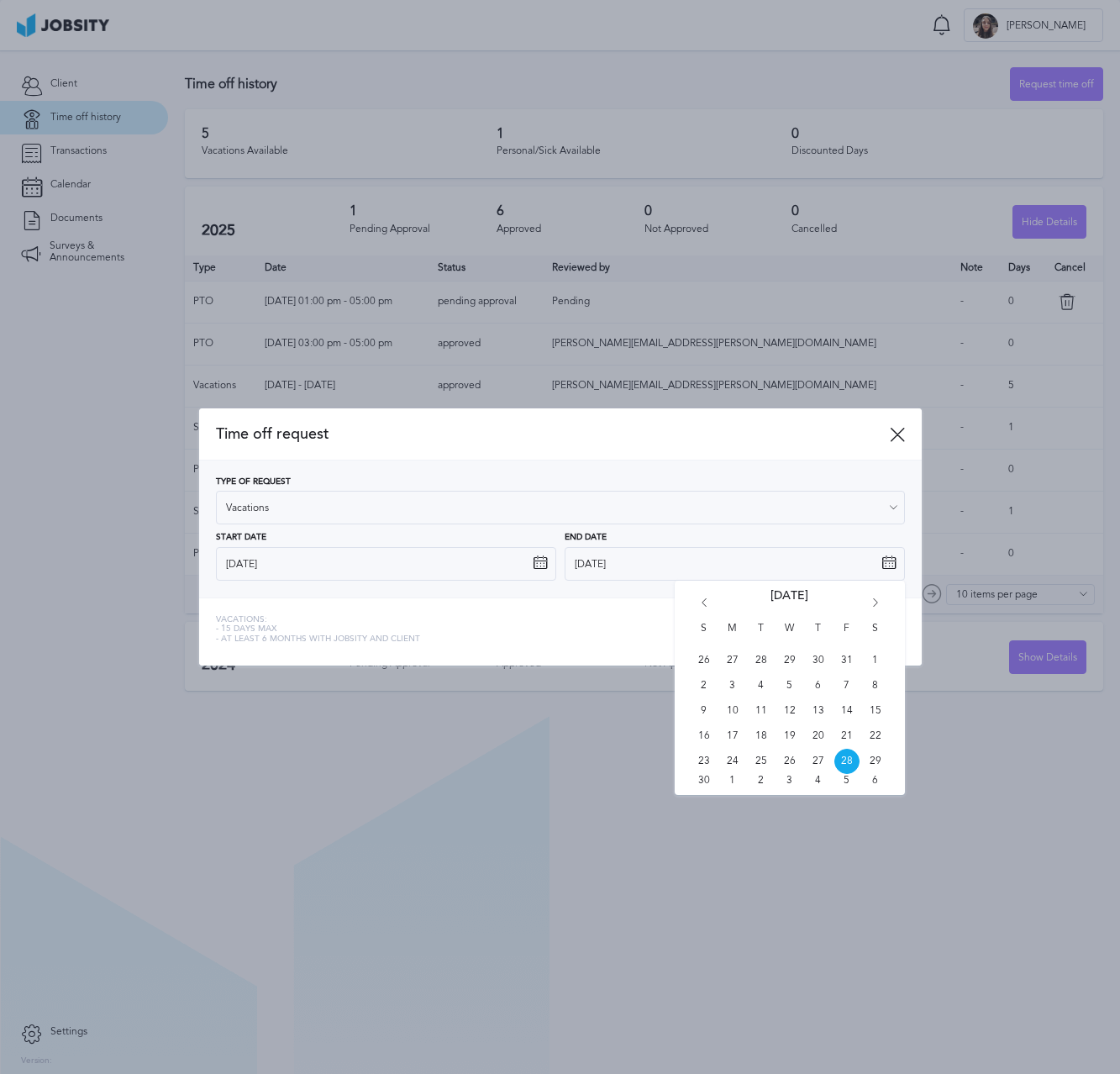
click at [586, 635] on div "Vacations: - 15 days max - At least 6 months with jobsity and client" at bounding box center [539, 632] width 647 height 34
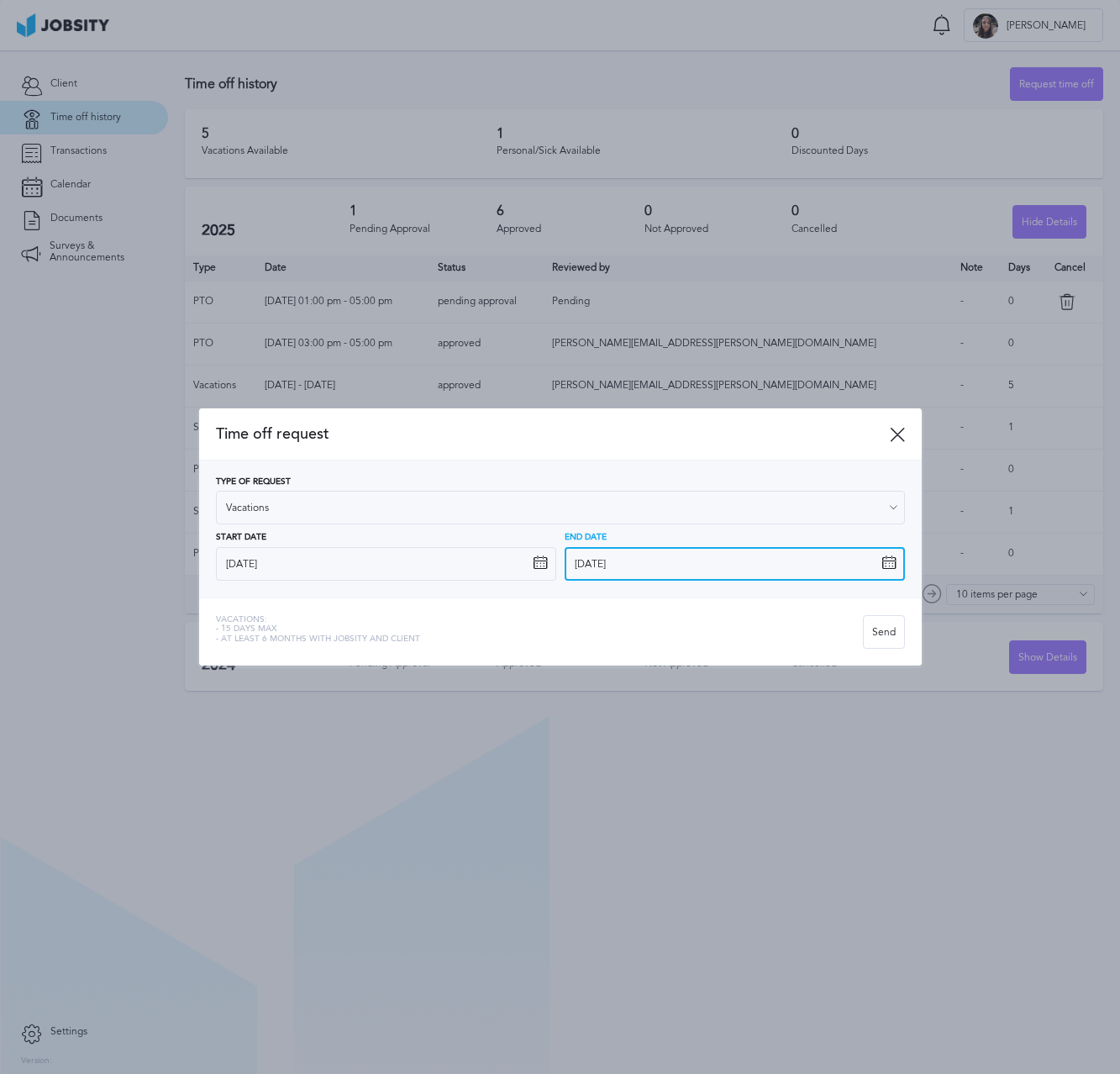
click at [703, 576] on input "[DATE]" at bounding box center [734, 564] width 341 height 34
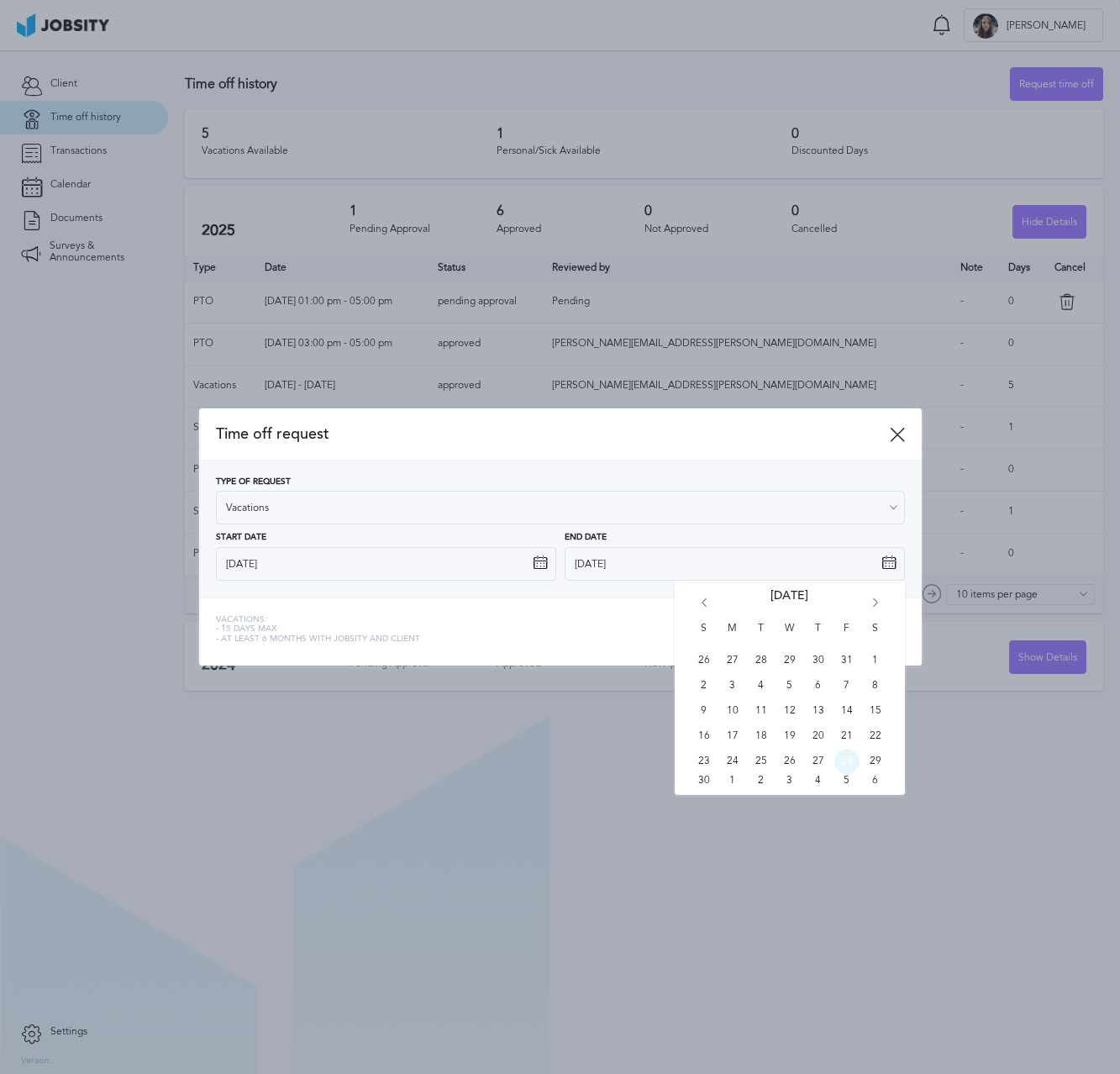
click at [851, 756] on span "28" at bounding box center [846, 761] width 25 height 25
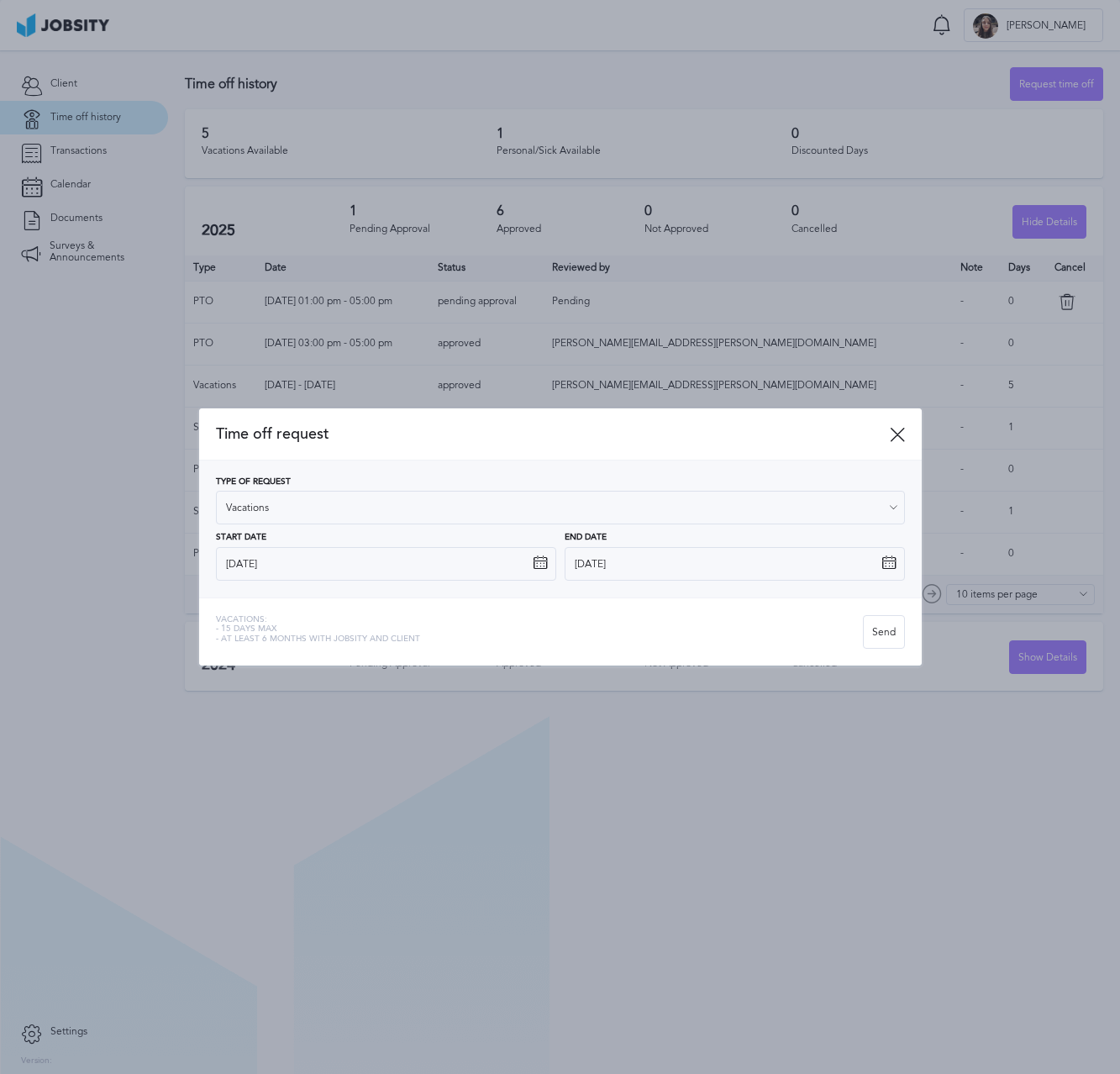
click at [551, 616] on div "Vacations: - 15 days max - At least 6 months with jobsity and client" at bounding box center [539, 632] width 647 height 34
click at [886, 641] on div "Send" at bounding box center [884, 632] width 40 height 34
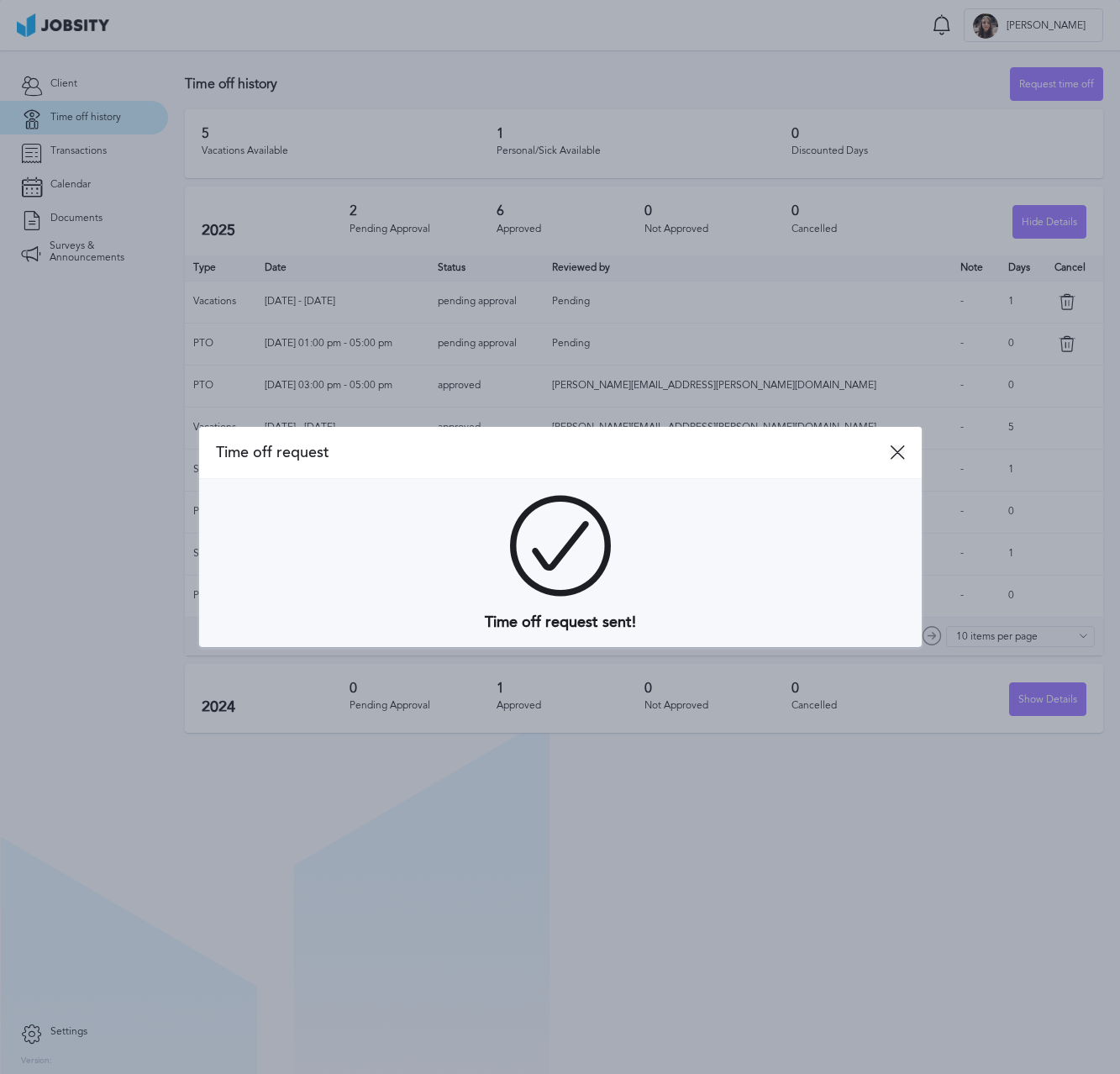
click at [897, 447] on icon at bounding box center [897, 452] width 15 height 15
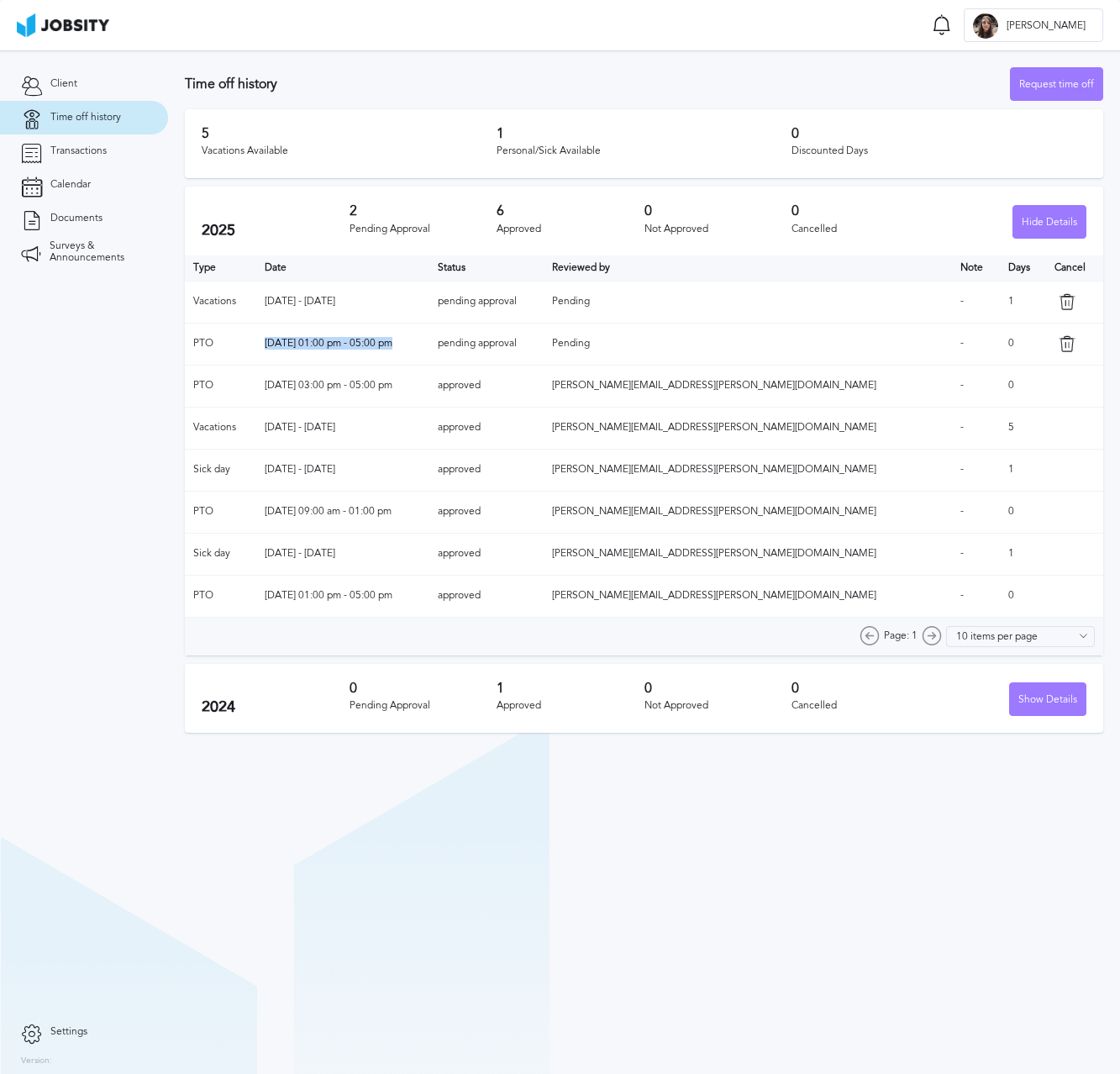
drag, startPoint x: 283, startPoint y: 344, endPoint x: 443, endPoint y: 342, distance: 160.0
click at [430, 343] on td "[DATE] 01:00 pm - 05:00 pm" at bounding box center [342, 343] width 173 height 42
drag, startPoint x: 286, startPoint y: 303, endPoint x: 415, endPoint y: 303, distance: 129.0
click at [415, 303] on td "[DATE] - [DATE]" at bounding box center [342, 301] width 173 height 42
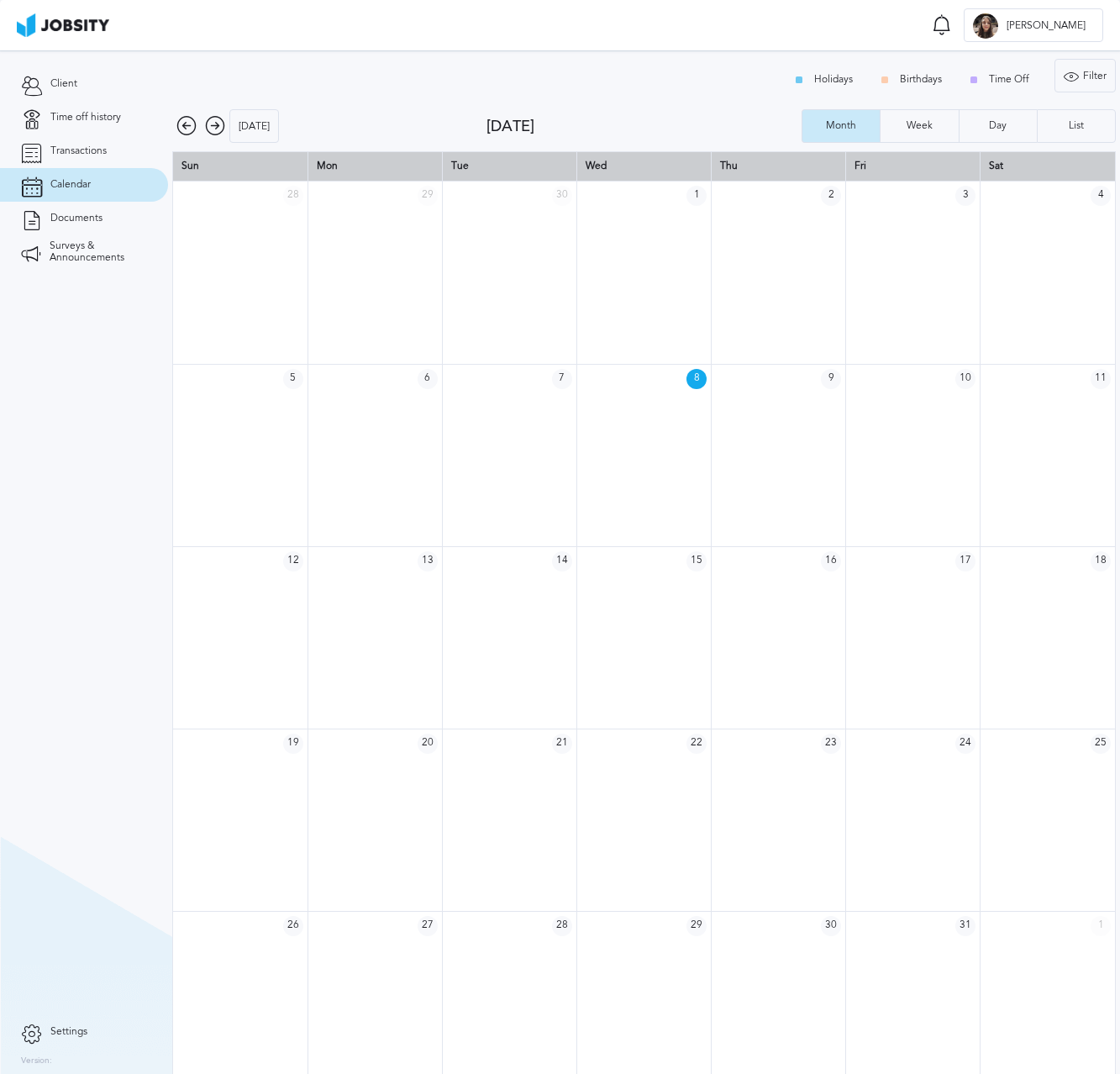
click at [205, 121] on icon at bounding box center [215, 126] width 20 height 20
